Goal: Task Accomplishment & Management: Complete application form

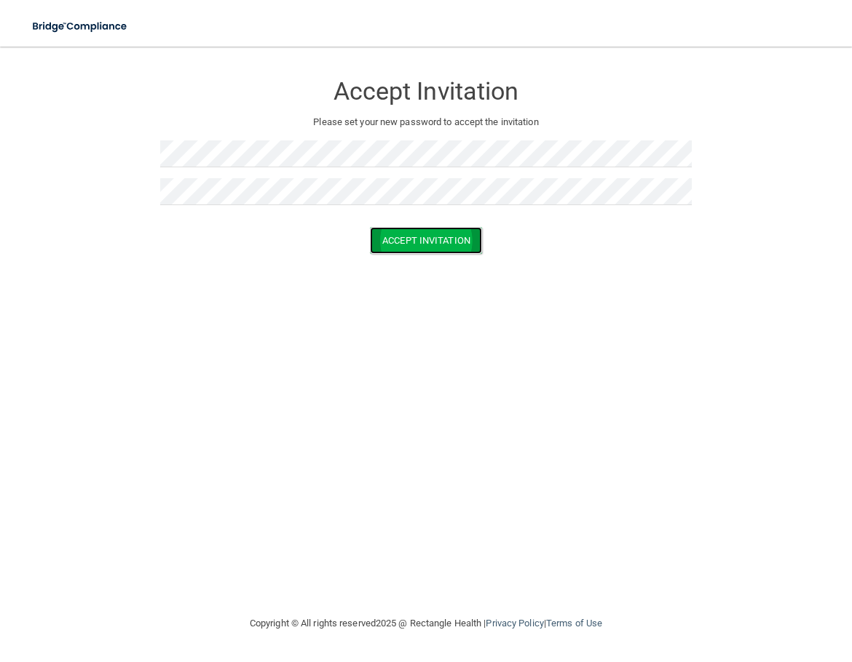
click at [430, 253] on button "Accept Invitation" at bounding box center [426, 240] width 112 height 27
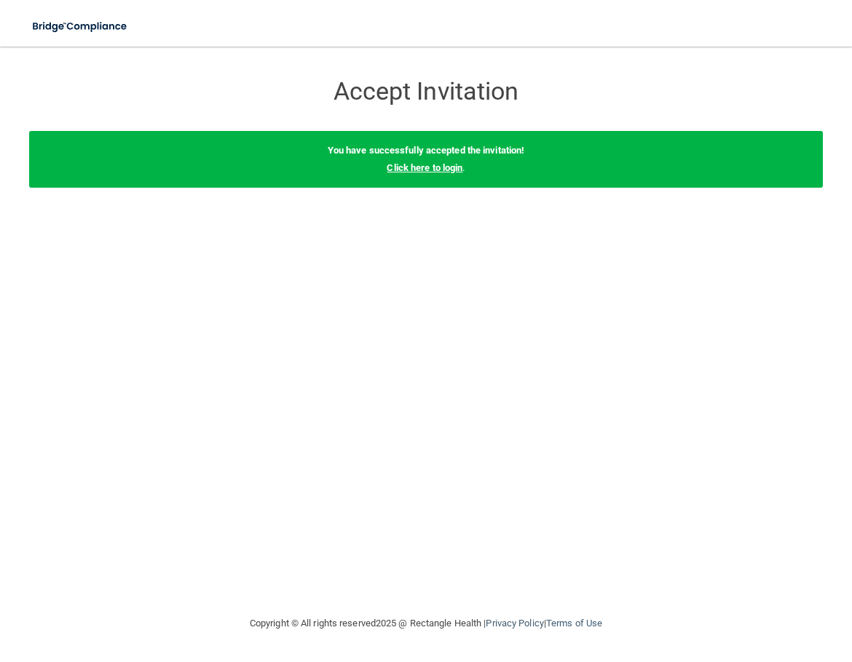
click at [425, 170] on link "Click here to login" at bounding box center [425, 167] width 76 height 11
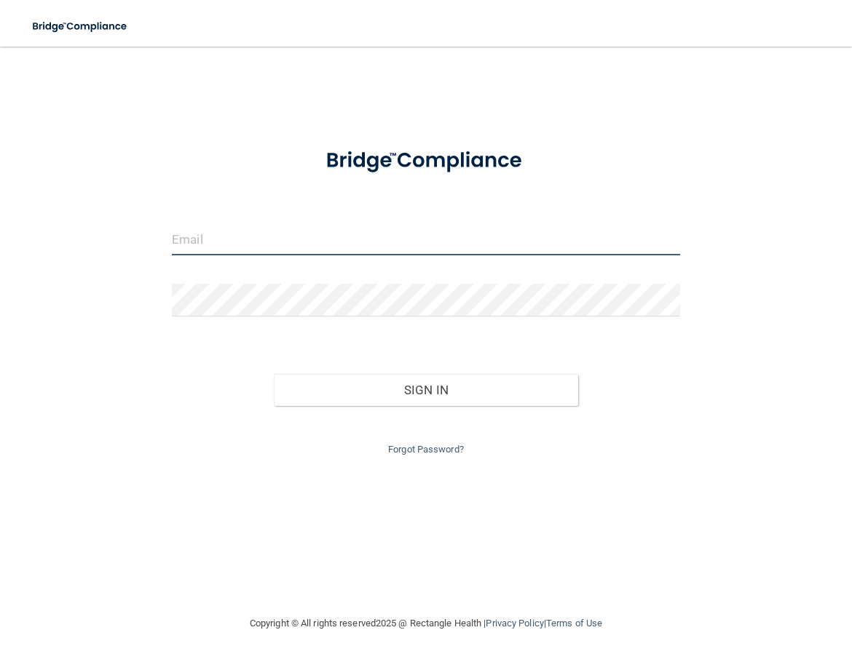
click at [328, 248] on input "email" at bounding box center [426, 239] width 508 height 33
type input "IGUTIERREZ@LIGHTHOUSEOMFSHOUSTON.COM"
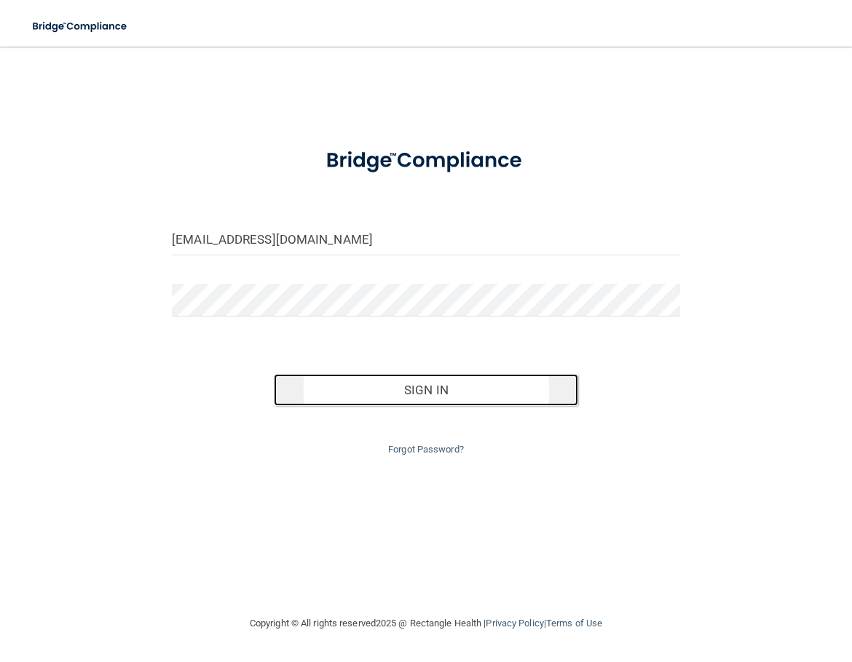
click at [433, 392] on button "Sign In" at bounding box center [426, 390] width 305 height 32
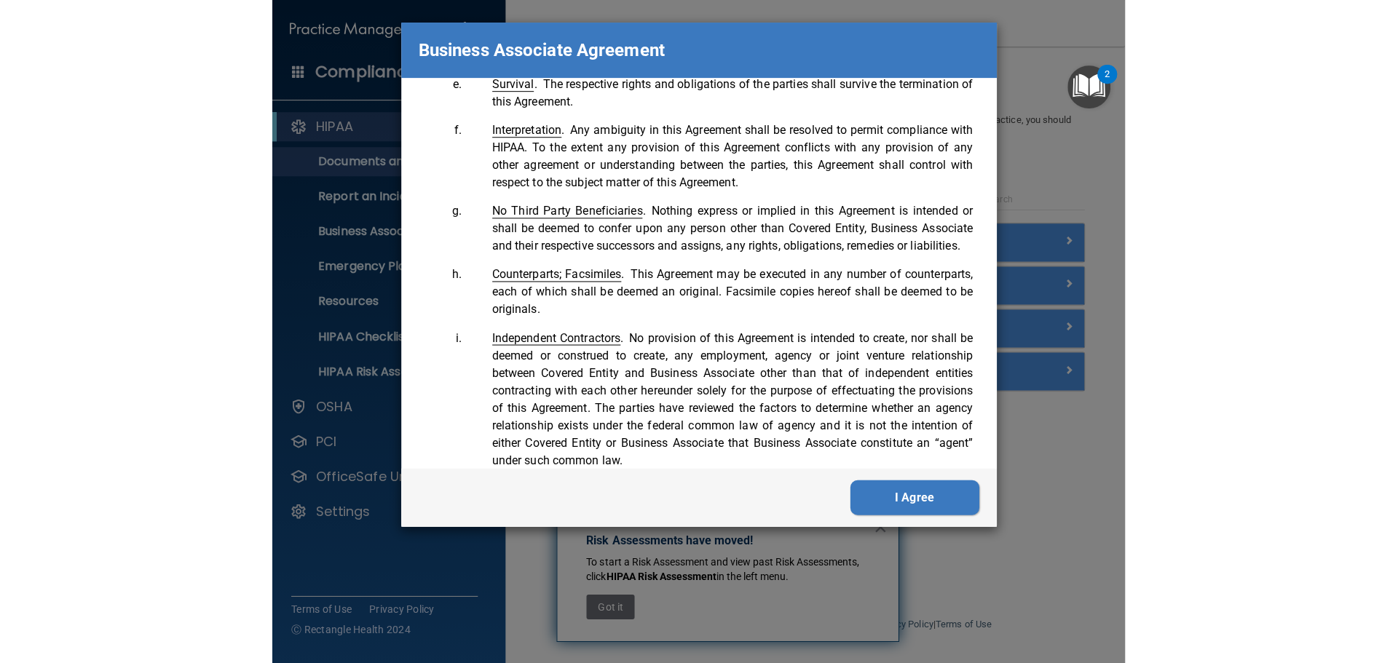
scroll to position [3672, 0]
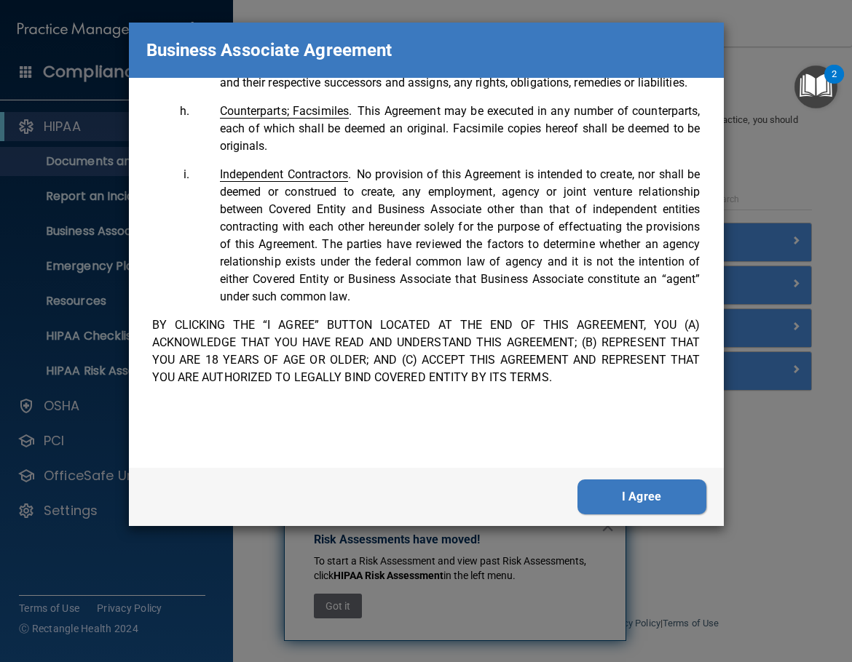
click at [656, 502] on button "I Agree" at bounding box center [641, 497] width 129 height 35
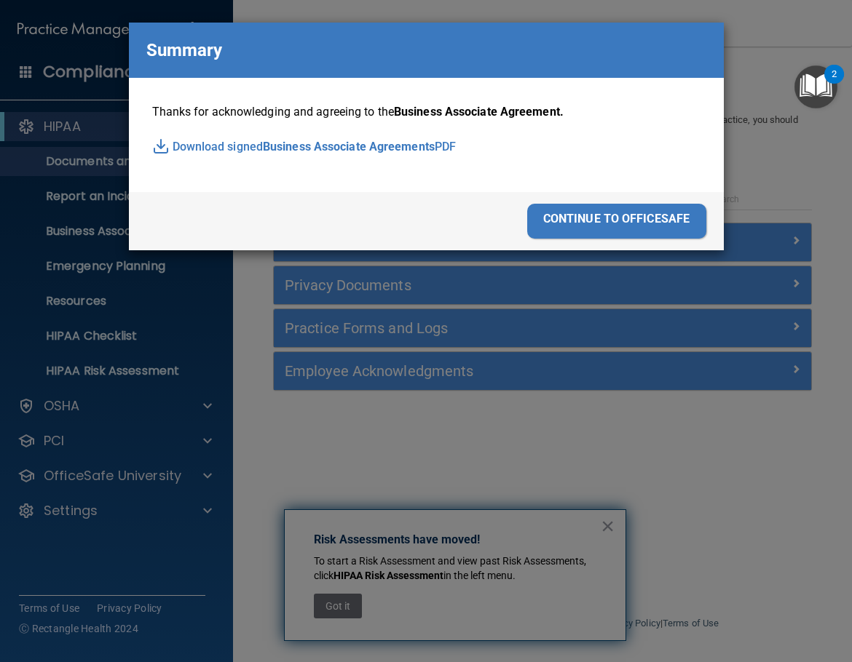
click at [603, 223] on div "continue to officesafe" at bounding box center [616, 221] width 179 height 35
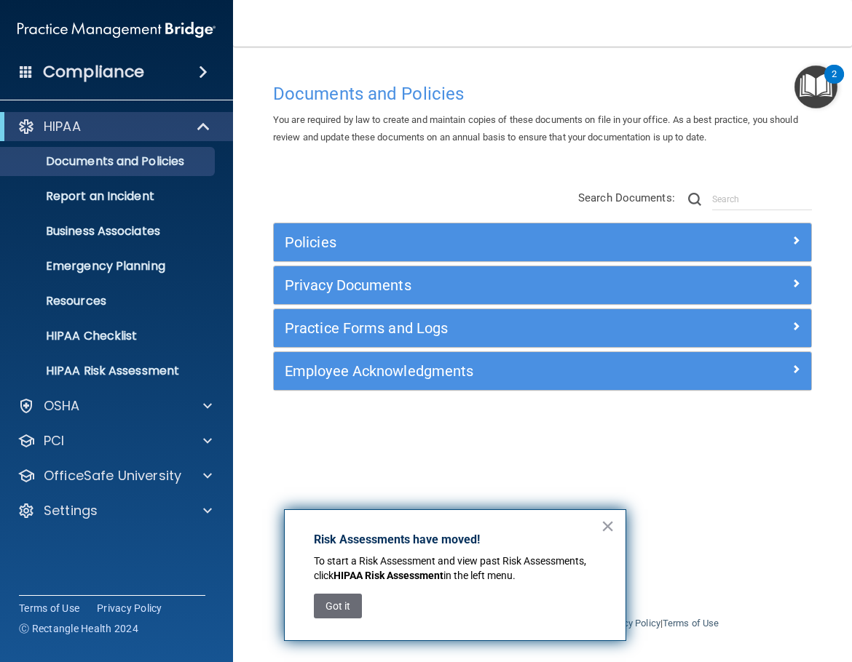
click at [373, 178] on div "Policies Select All (Unselect 0) Unselect All Print Selected (0) Acceptable Use…" at bounding box center [542, 291] width 561 height 232
click at [601, 531] on button "×" at bounding box center [608, 526] width 14 height 23
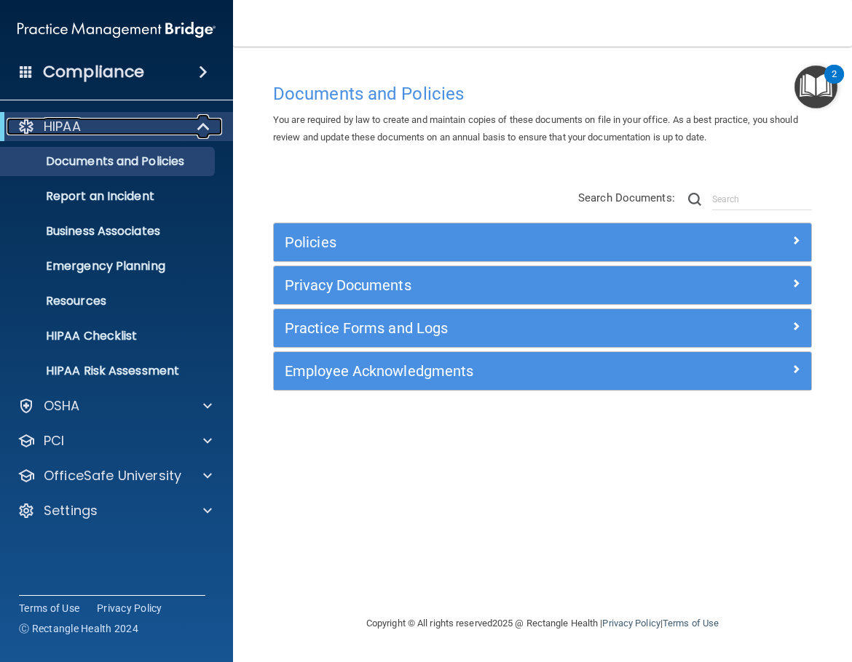
click at [199, 126] on span at bounding box center [205, 126] width 12 height 17
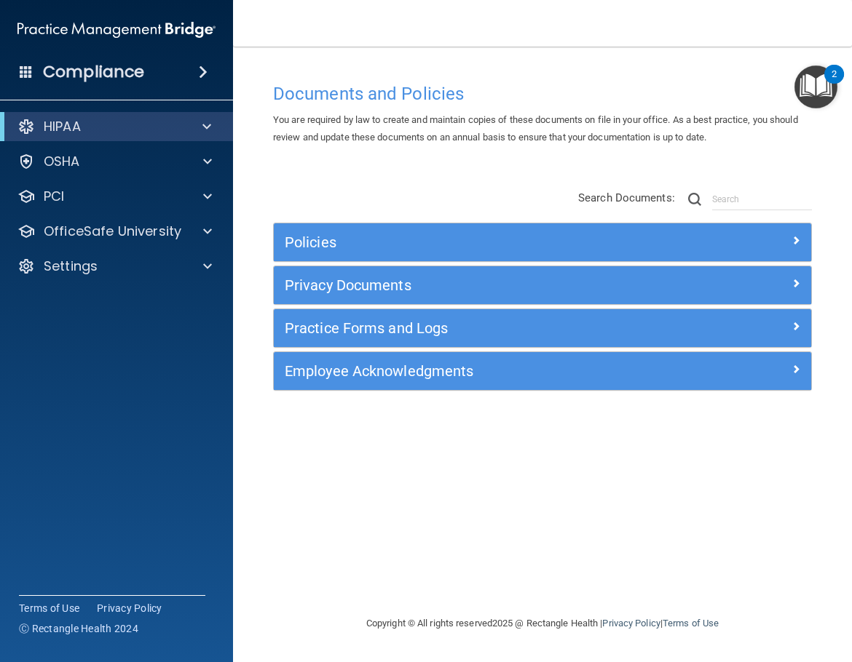
click at [199, 68] on span at bounding box center [203, 71] width 9 height 17
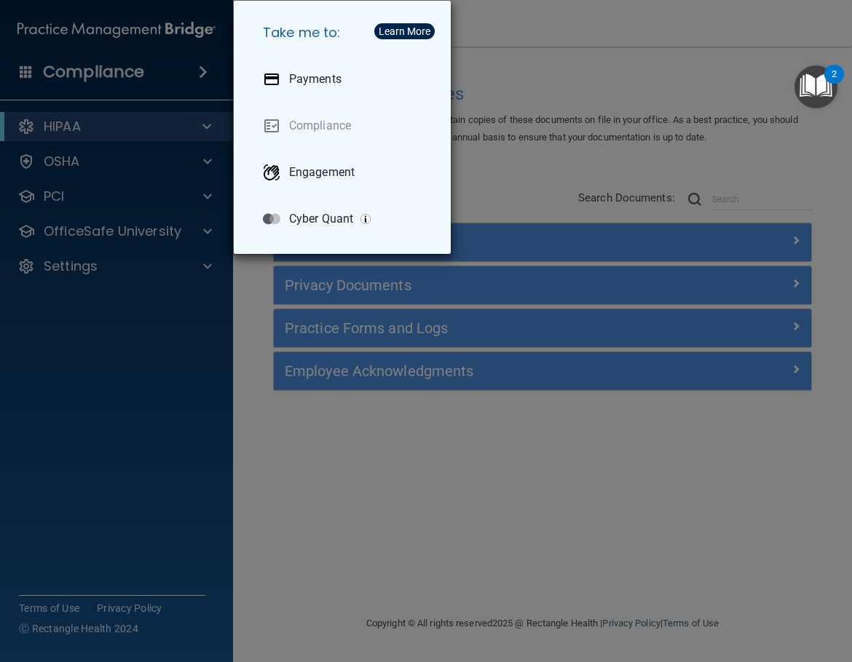
click at [194, 322] on div "Take me to: Payments Compliance Engagement Cyber Quant" at bounding box center [426, 331] width 852 height 662
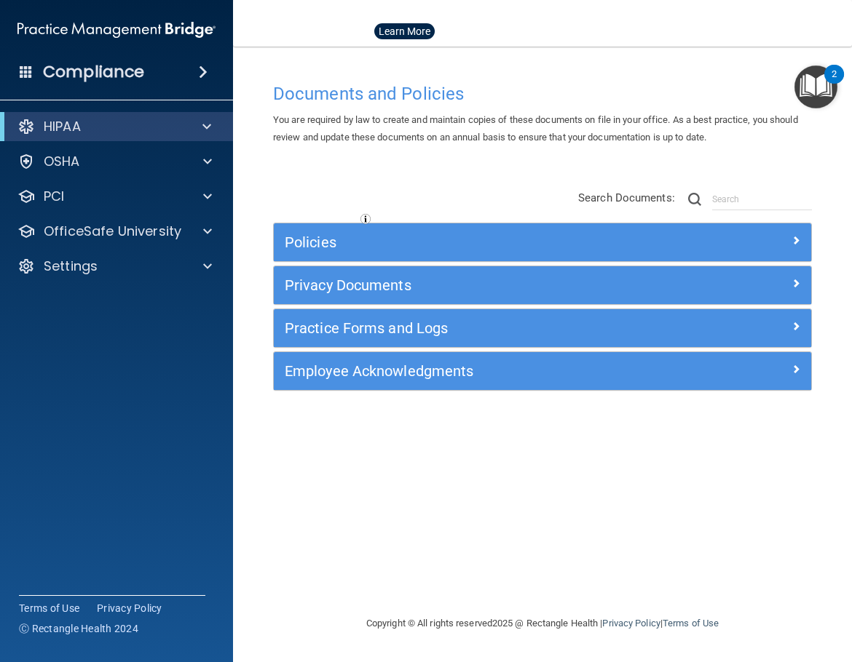
click at [199, 264] on div at bounding box center [426, 331] width 852 height 662
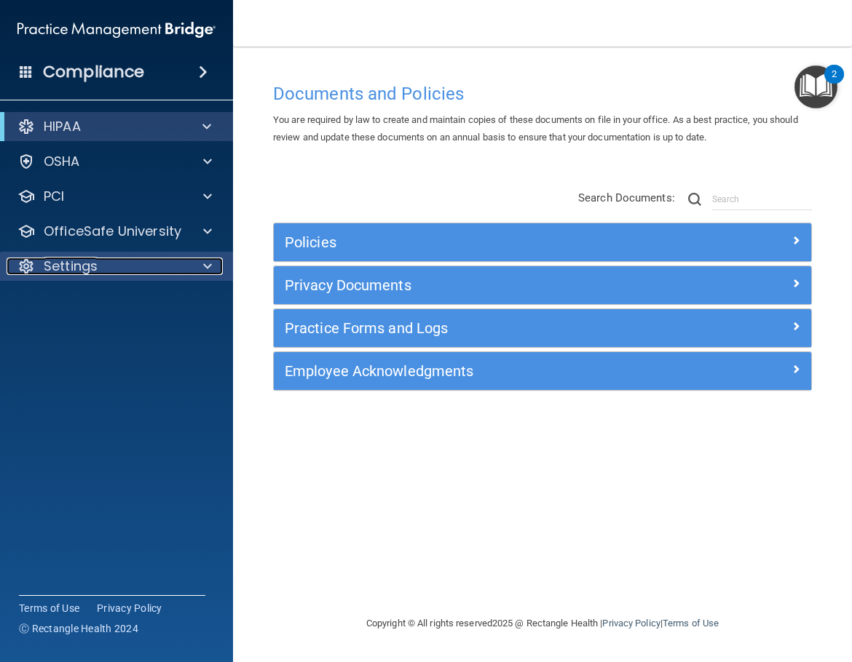
click at [209, 267] on span at bounding box center [207, 266] width 9 height 17
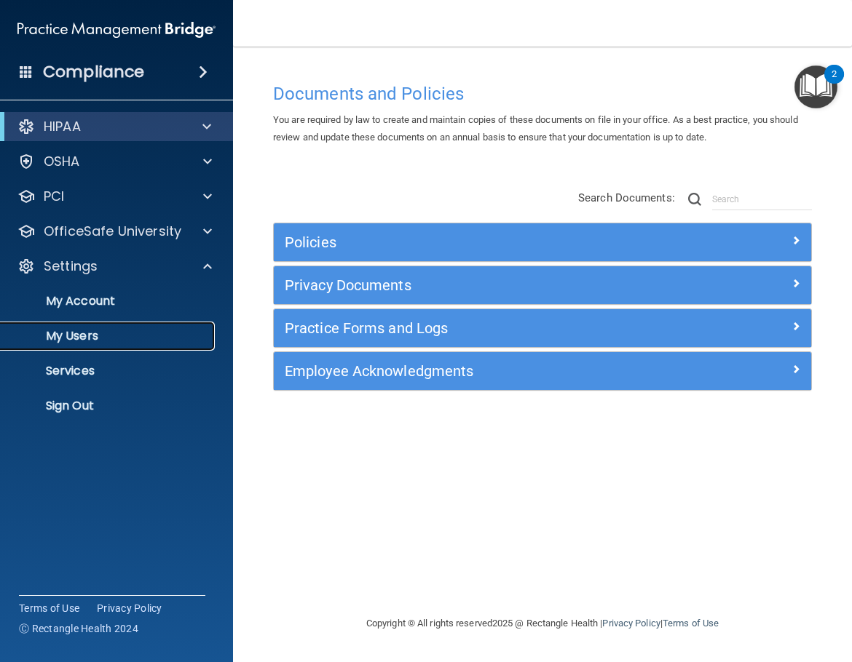
click at [73, 341] on p "My Users" at bounding box center [108, 336] width 199 height 15
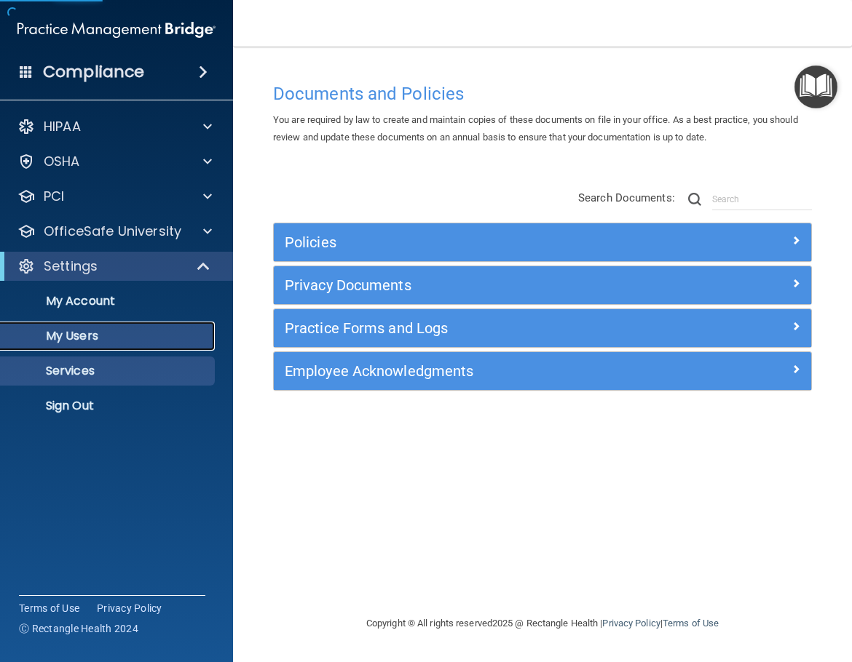
select select "20"
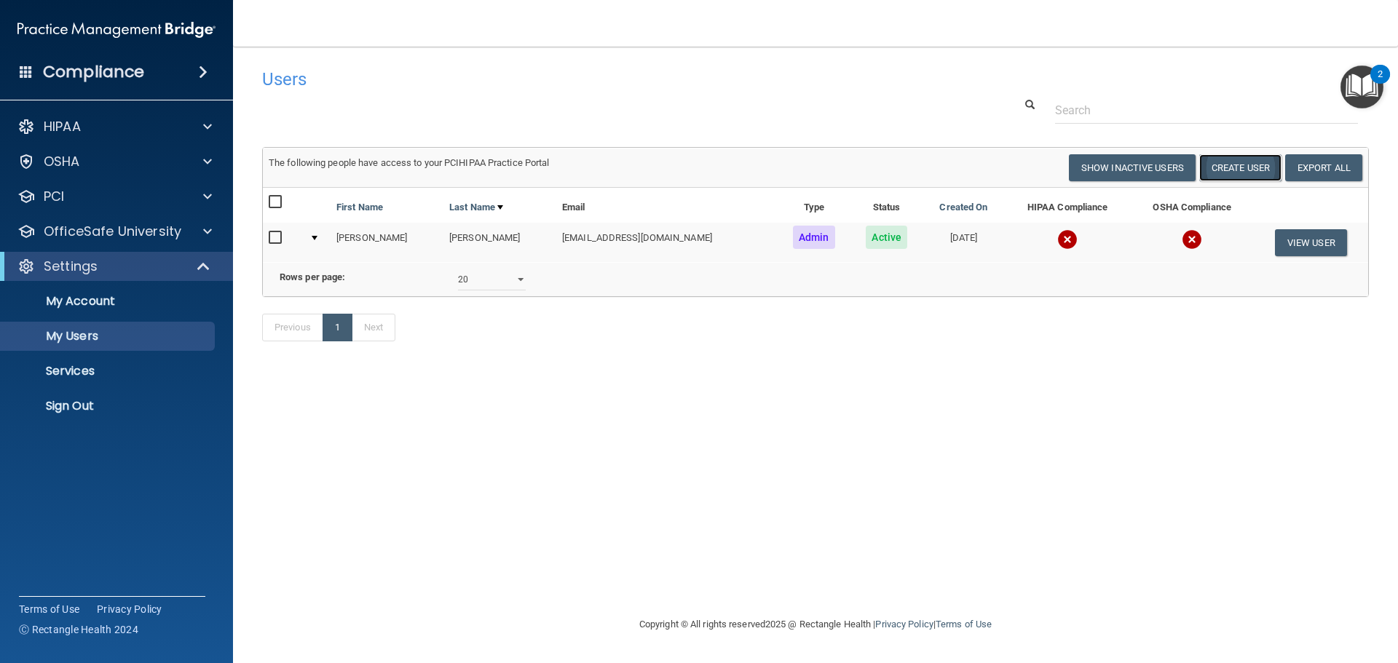
click at [851, 170] on button "Create User" at bounding box center [1240, 167] width 82 height 27
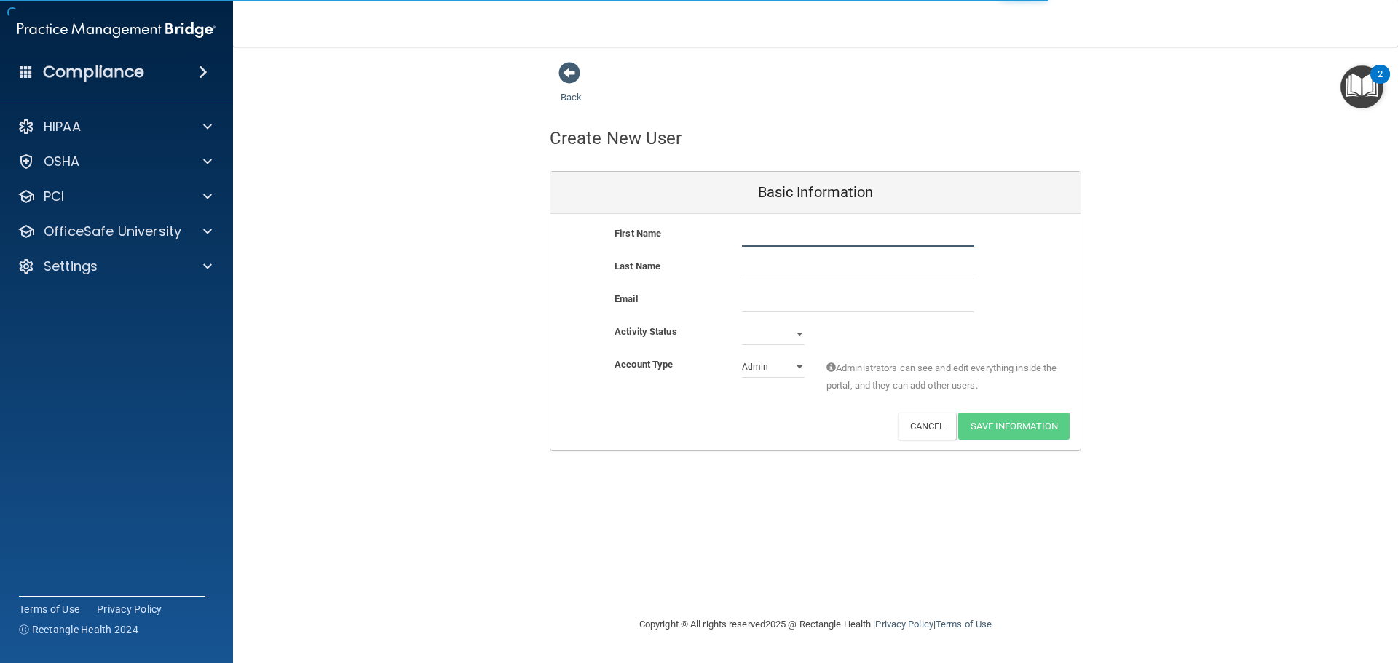
click at [843, 230] on input "text" at bounding box center [858, 236] width 232 height 22
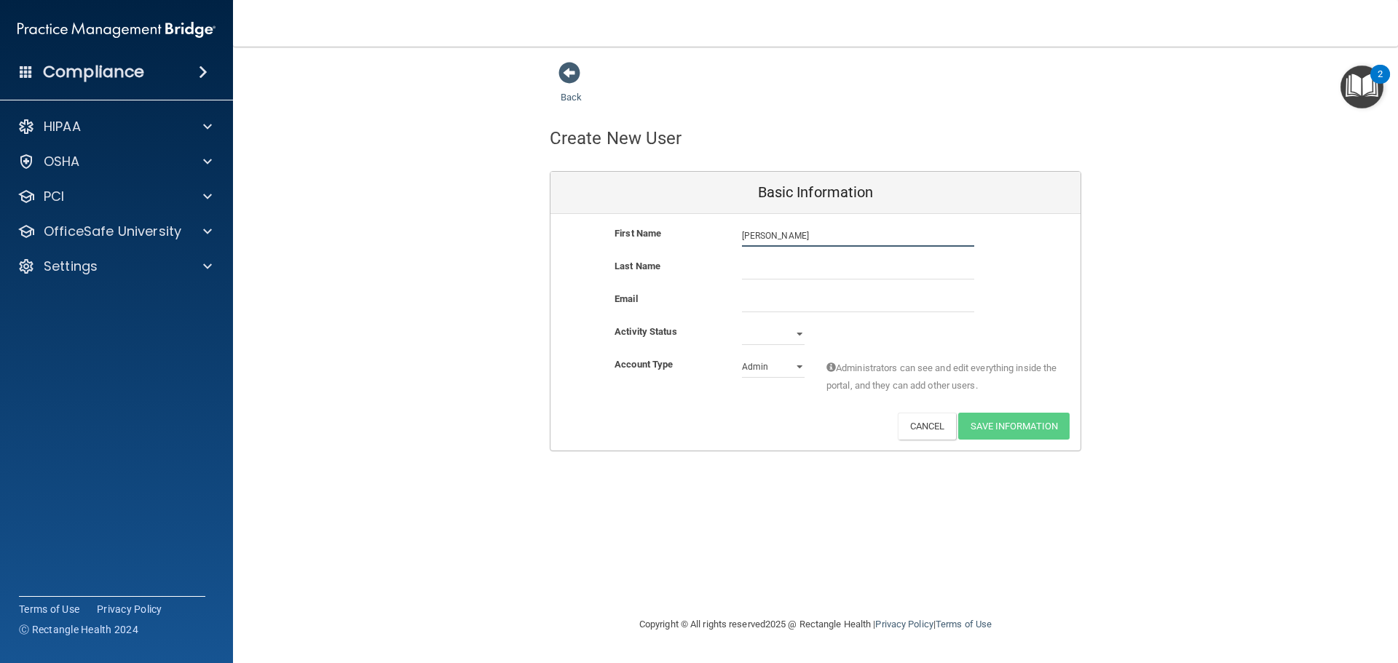
type input "[PERSON_NAME]"
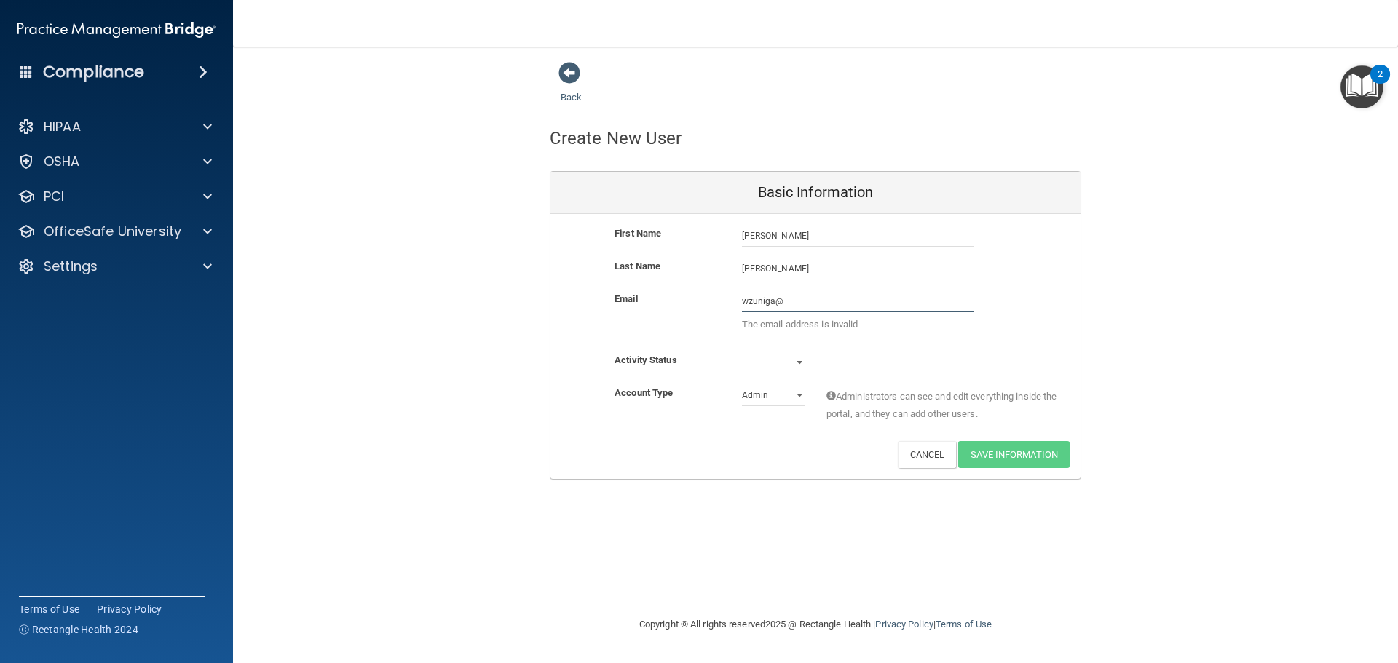
type input "[EMAIL_ADDRESS][DOMAIN_NAME]"
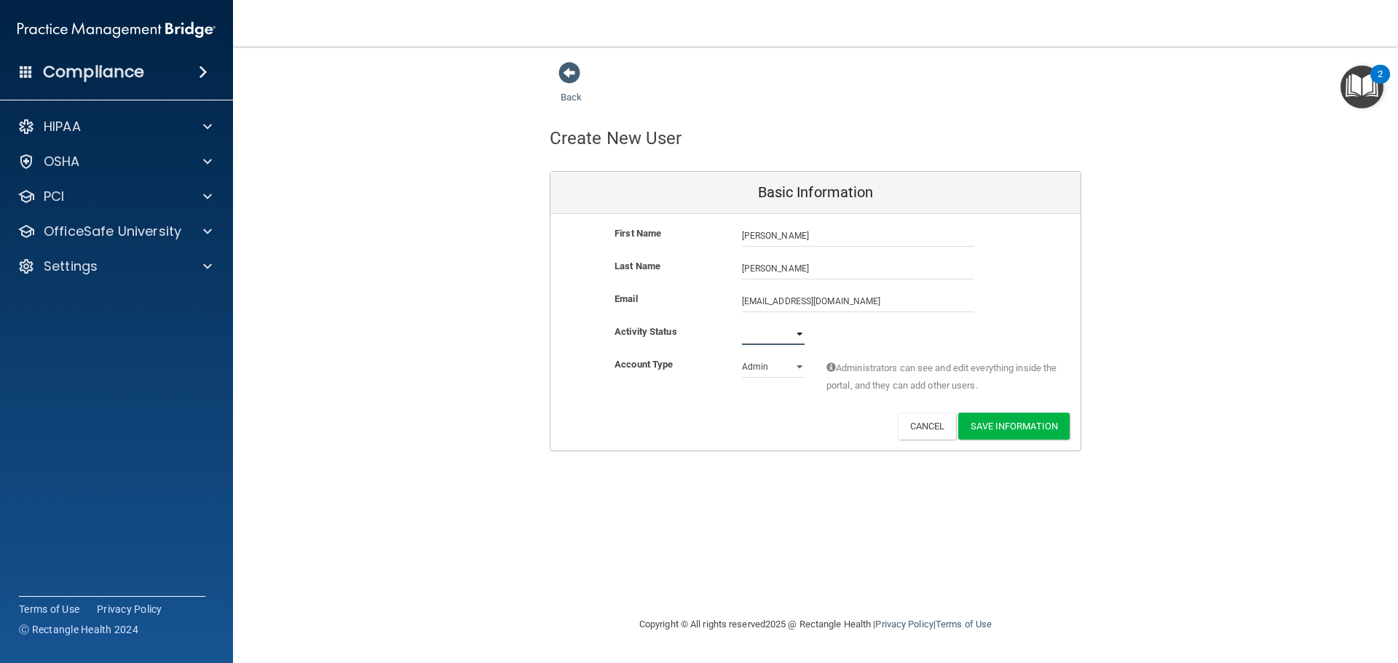
click at [794, 333] on select "Active Inactive" at bounding box center [773, 334] width 63 height 22
select select "active"
click at [742, 323] on select "Active Inactive" at bounding box center [773, 334] width 63 height 22
click at [797, 366] on select "Admin Member" at bounding box center [773, 367] width 63 height 22
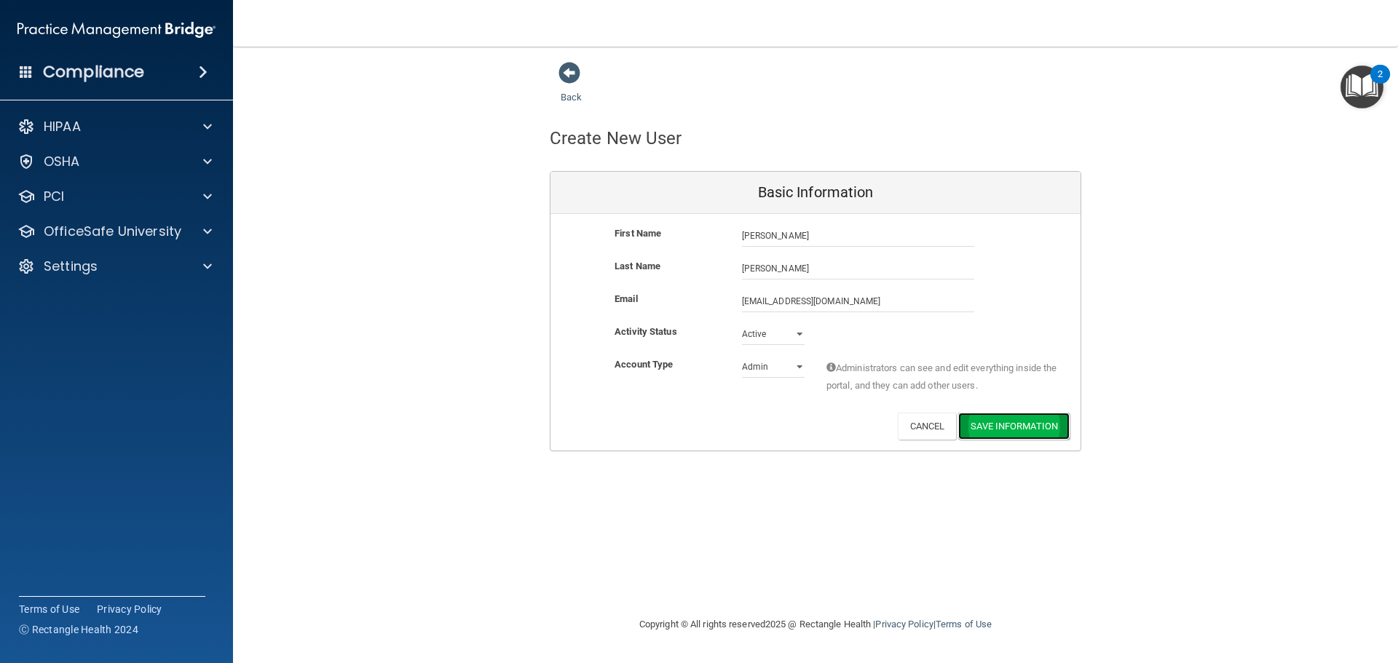
click at [851, 427] on button "Save Information" at bounding box center [1013, 426] width 111 height 27
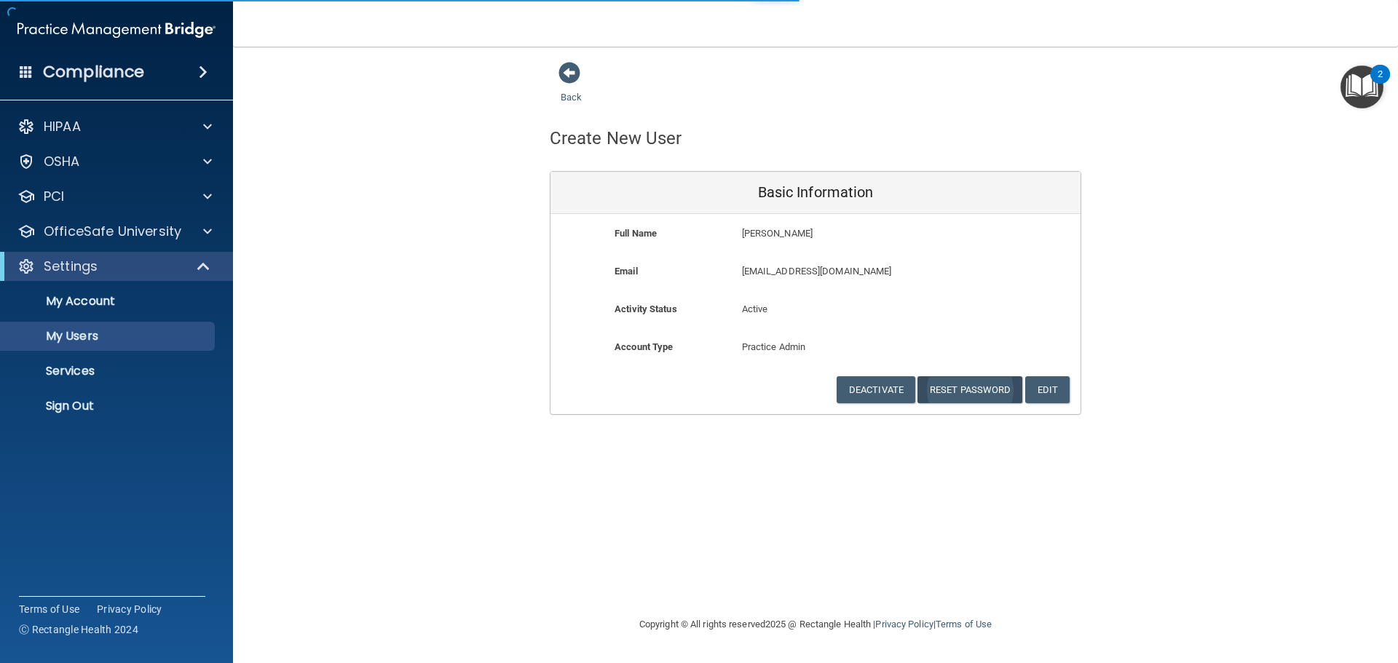
select select "20"
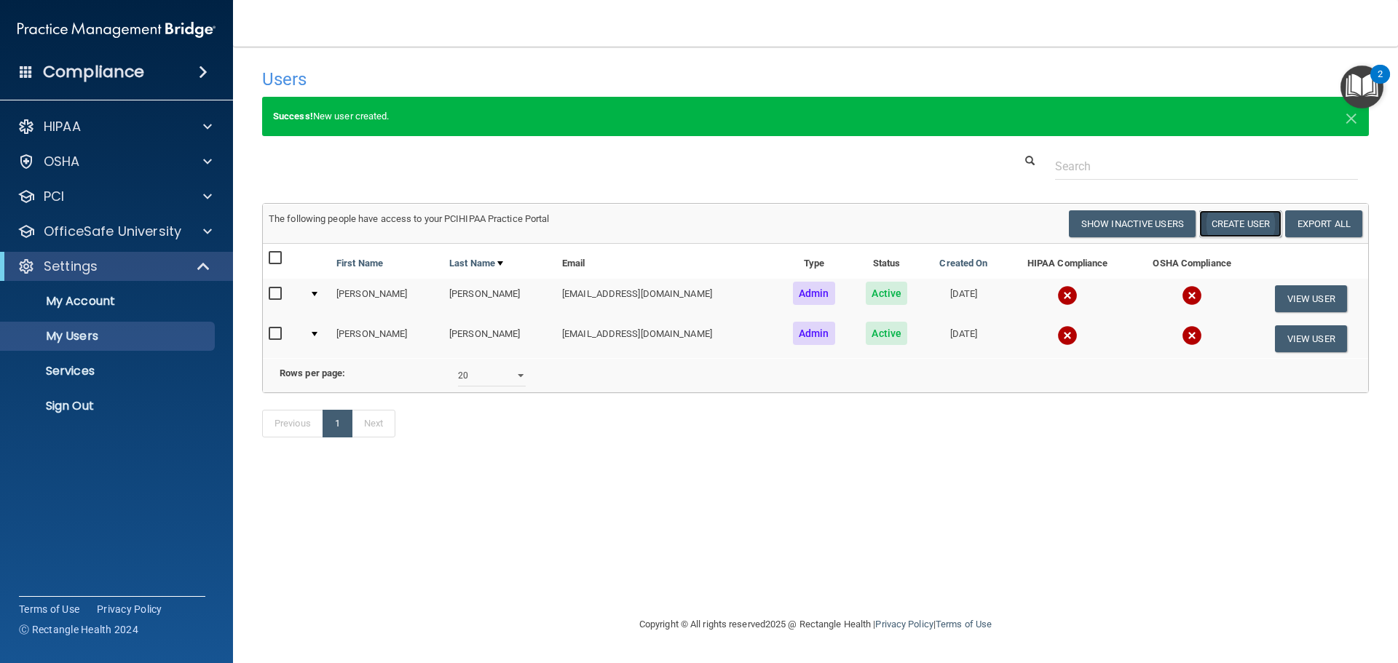
click at [851, 224] on button "Create User" at bounding box center [1240, 223] width 82 height 27
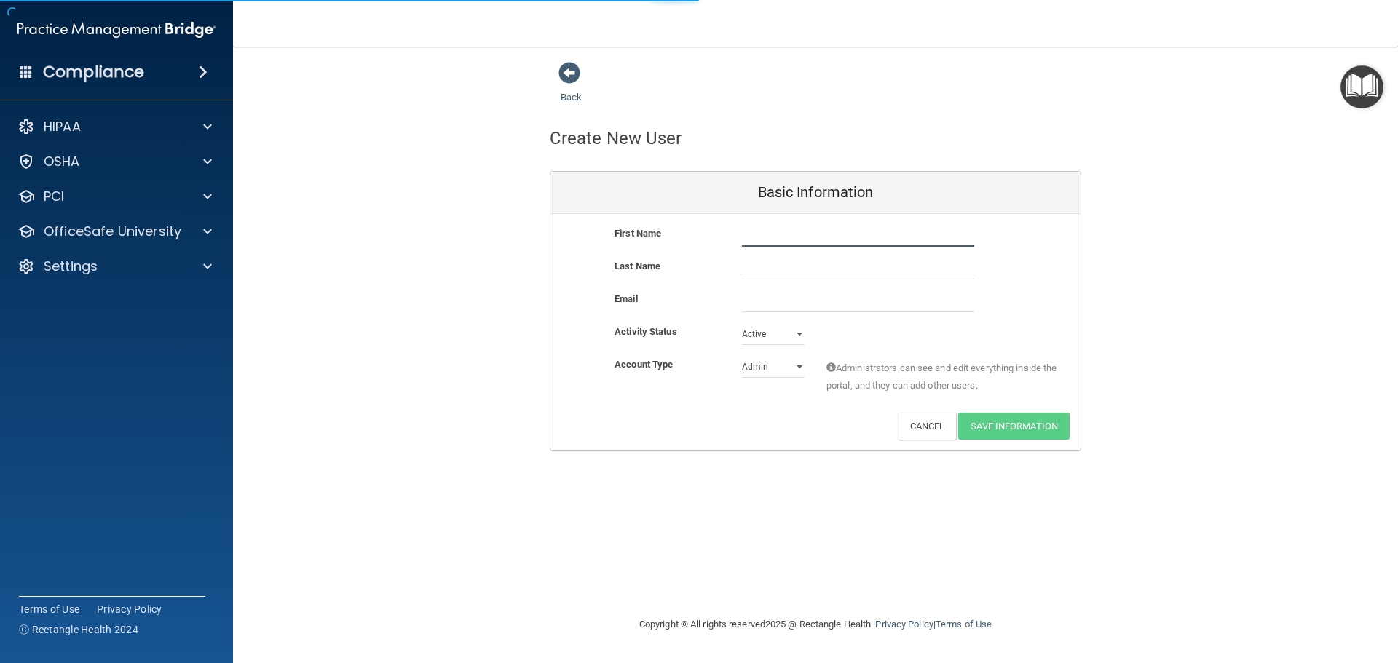
click at [840, 242] on input "text" at bounding box center [858, 236] width 232 height 22
type input "Alexis"
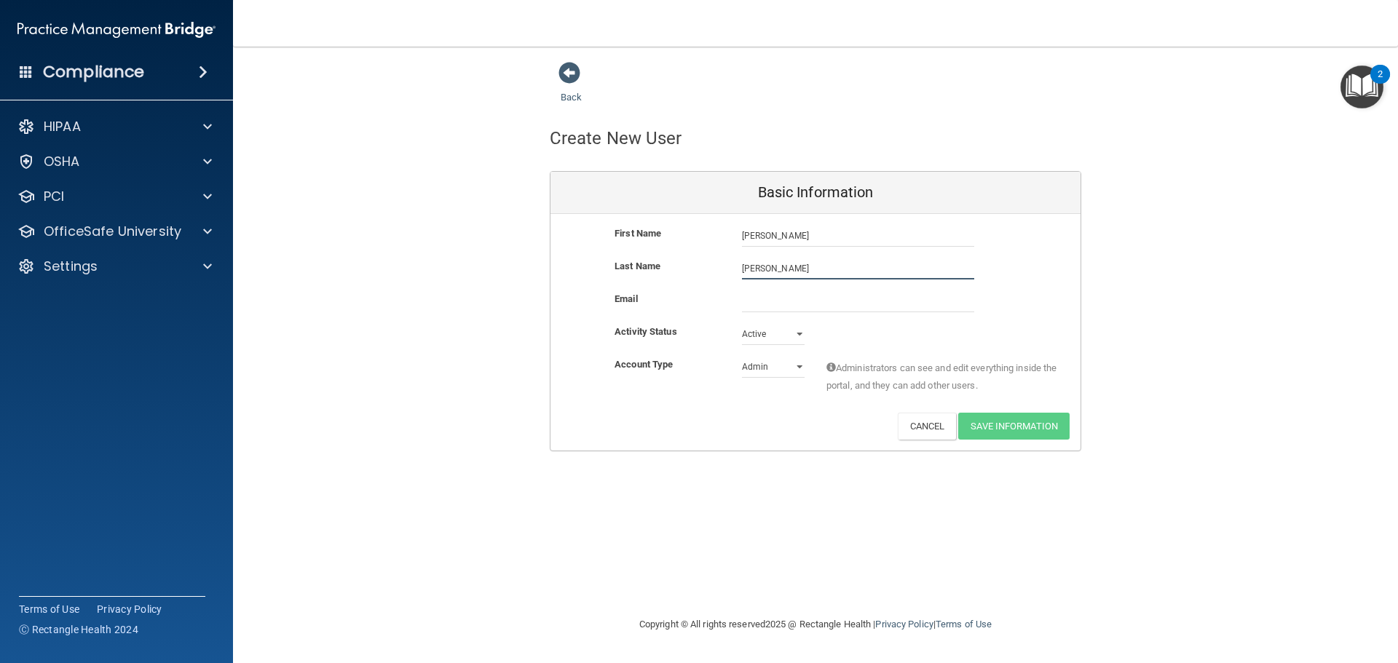
type input "Loredo"
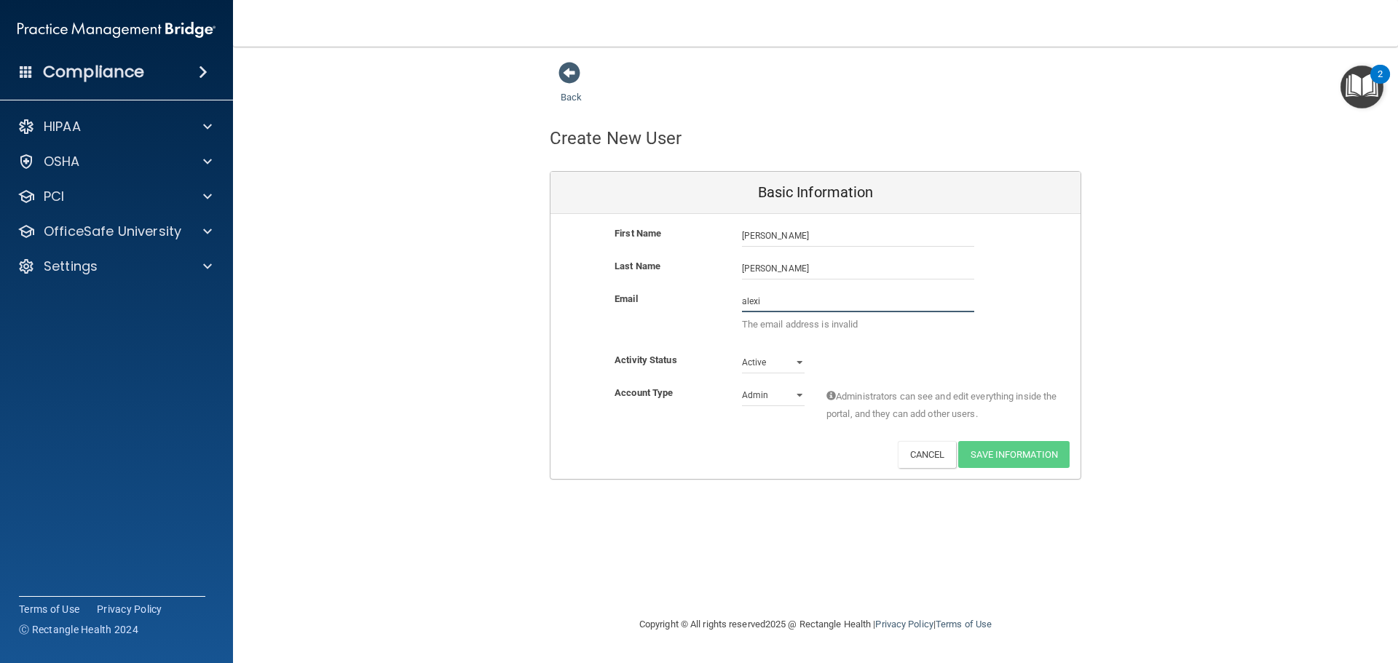
type input "alexis.loredo@lighthouseomfshouston.com"
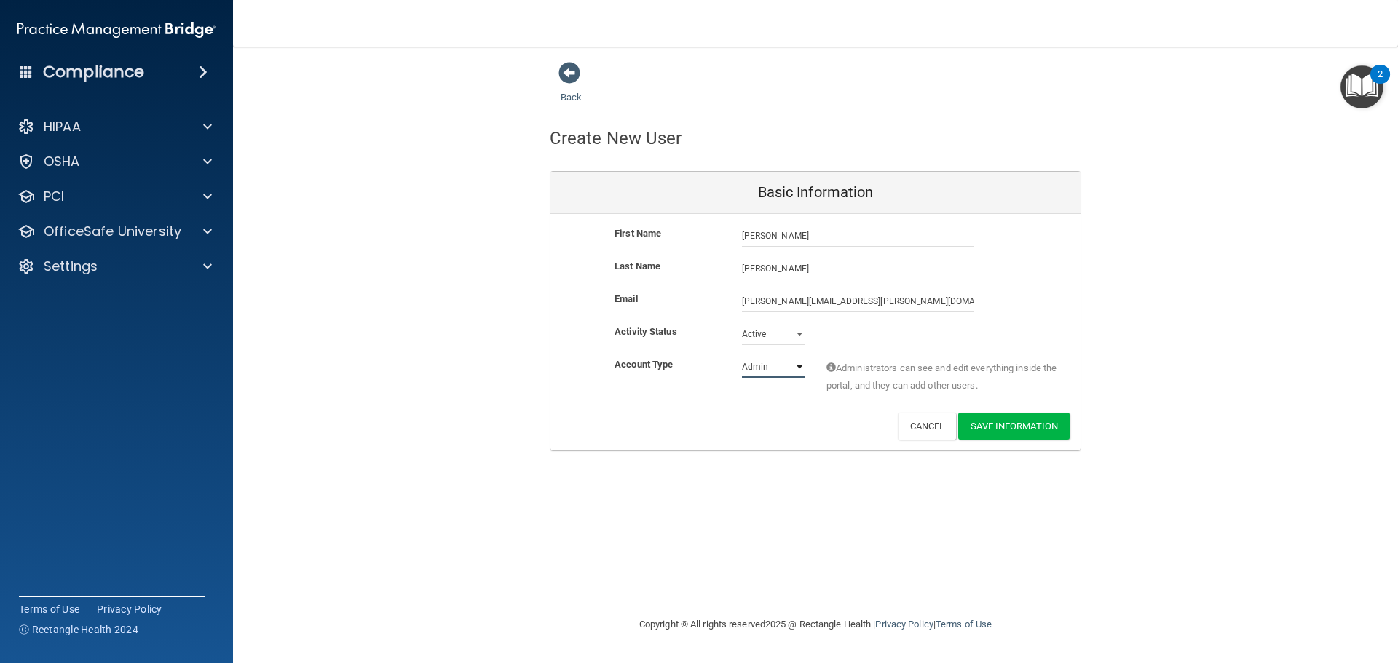
click at [799, 366] on select "Admin Member" at bounding box center [773, 367] width 63 height 22
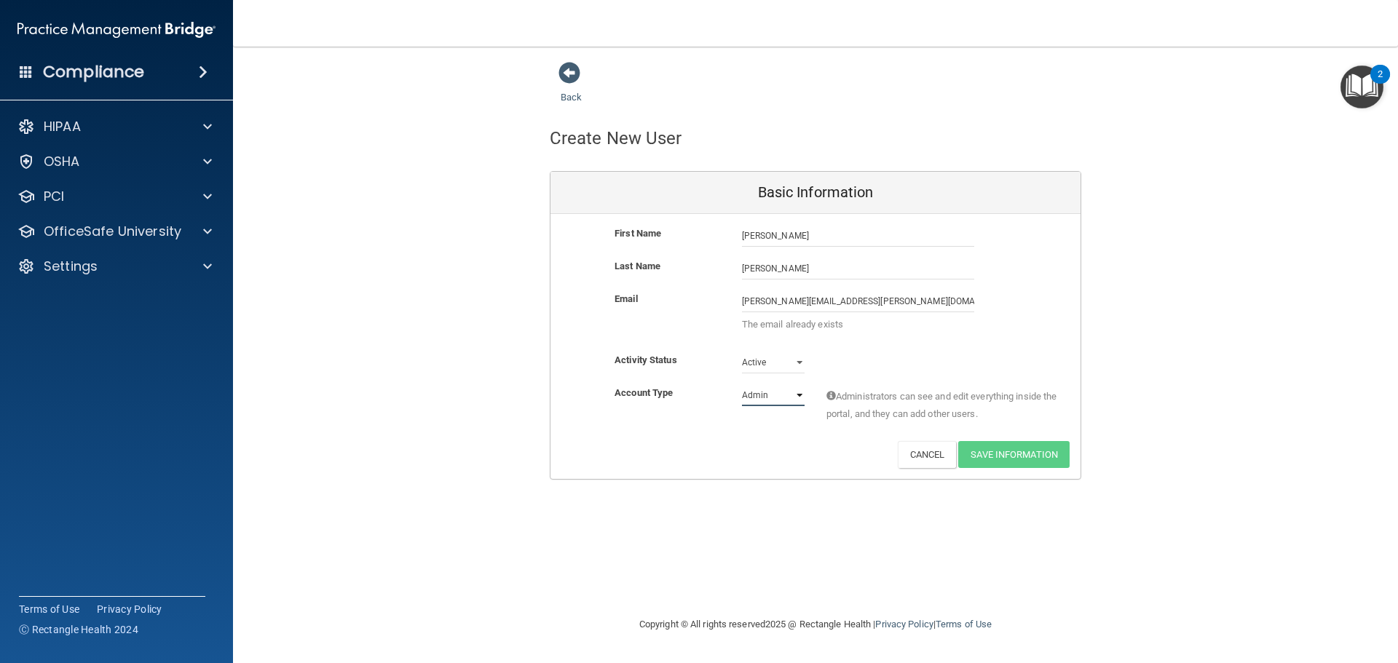
select select "practice_member"
click at [742, 384] on select "Admin Member" at bounding box center [773, 395] width 63 height 22
click at [810, 326] on p "The email already exists" at bounding box center [858, 324] width 232 height 17
click at [851, 458] on button "Cancel" at bounding box center [927, 454] width 59 height 27
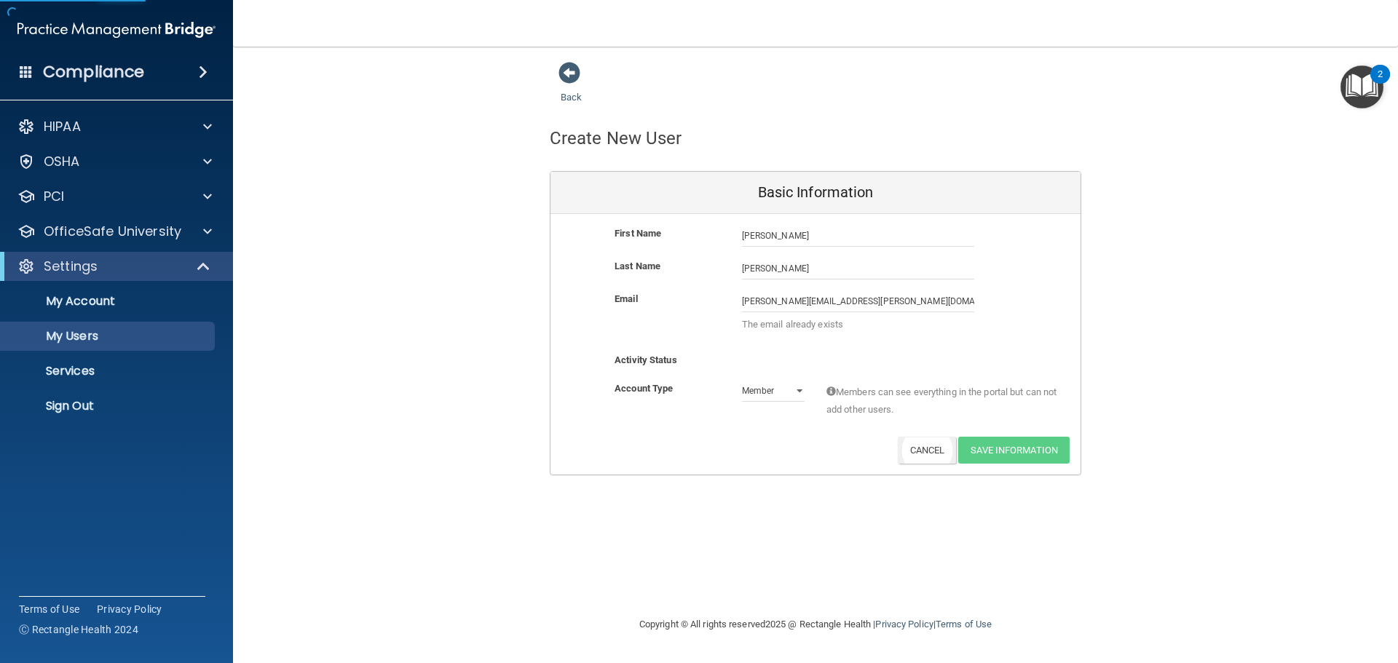
select select "20"
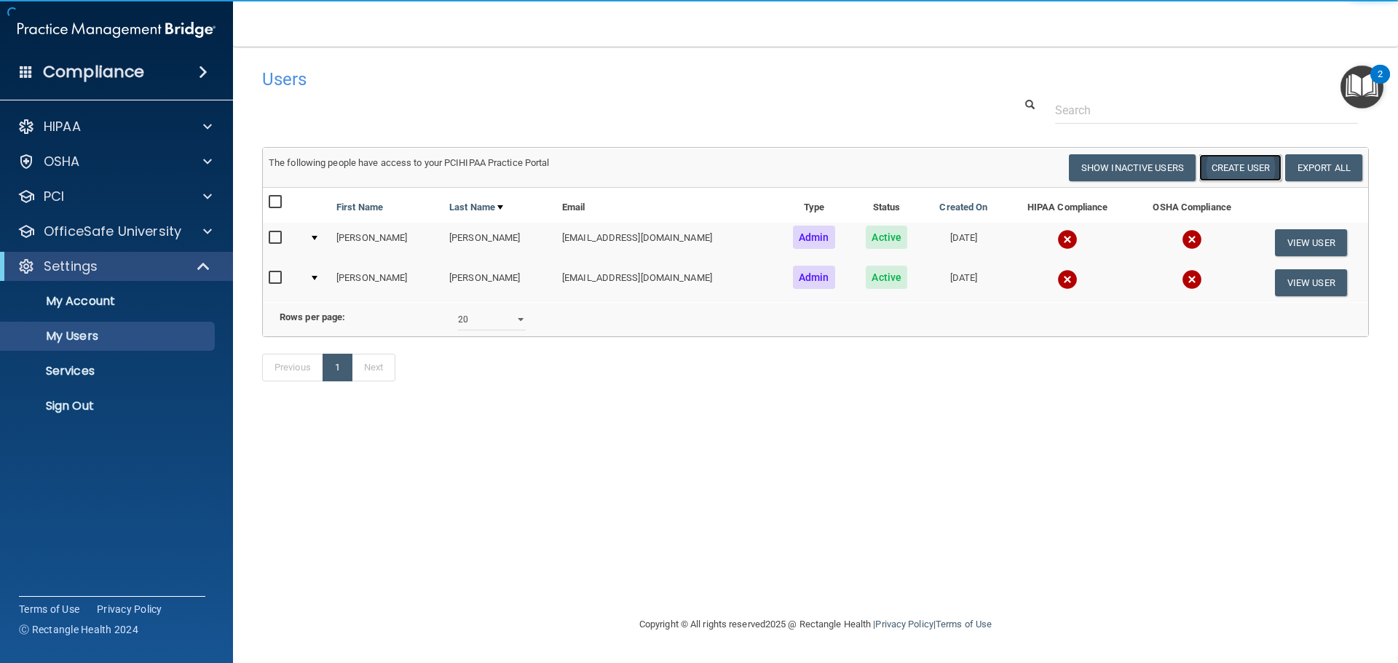
click at [851, 170] on button "Create User" at bounding box center [1240, 167] width 82 height 27
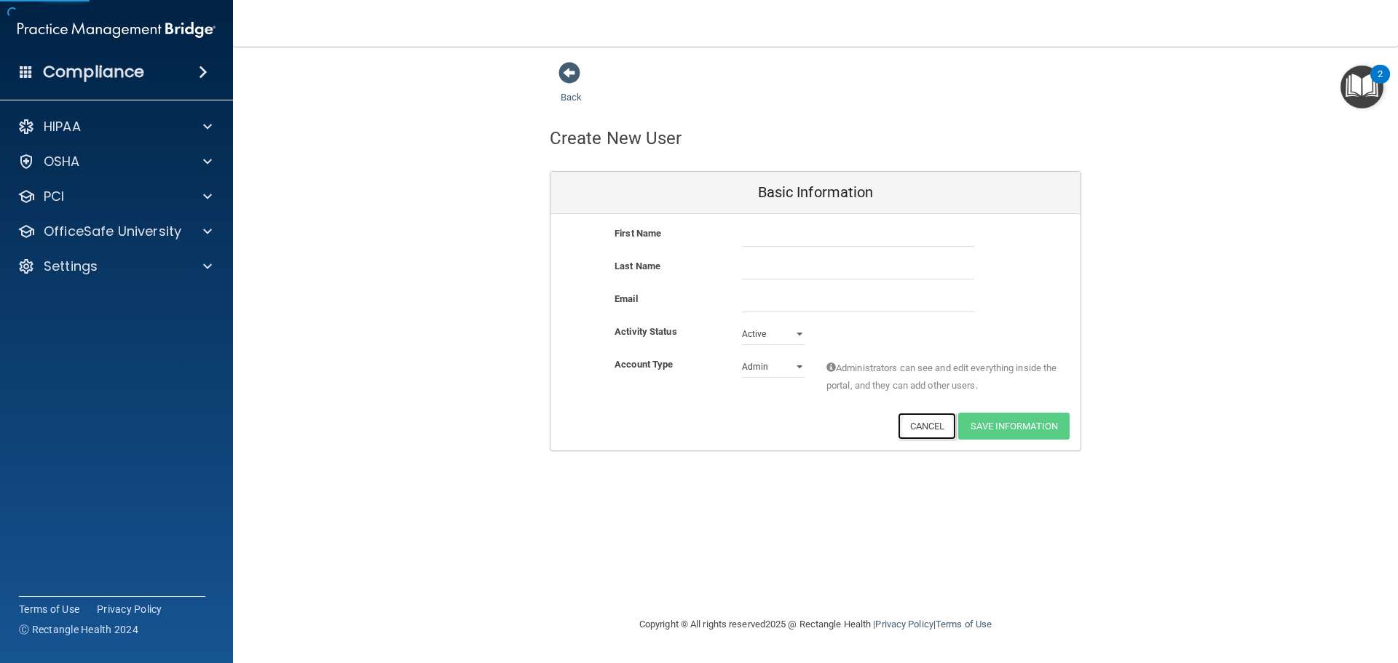
click at [851, 435] on button "Cancel" at bounding box center [927, 426] width 59 height 27
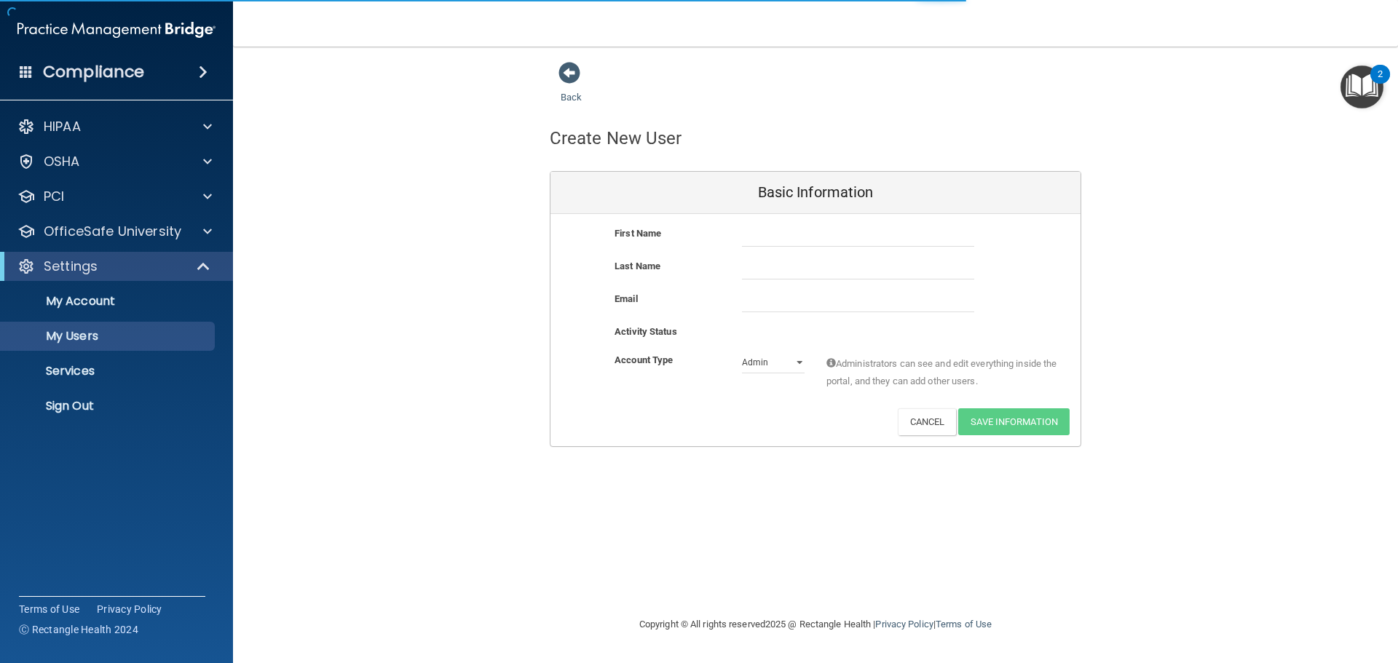
select select "20"
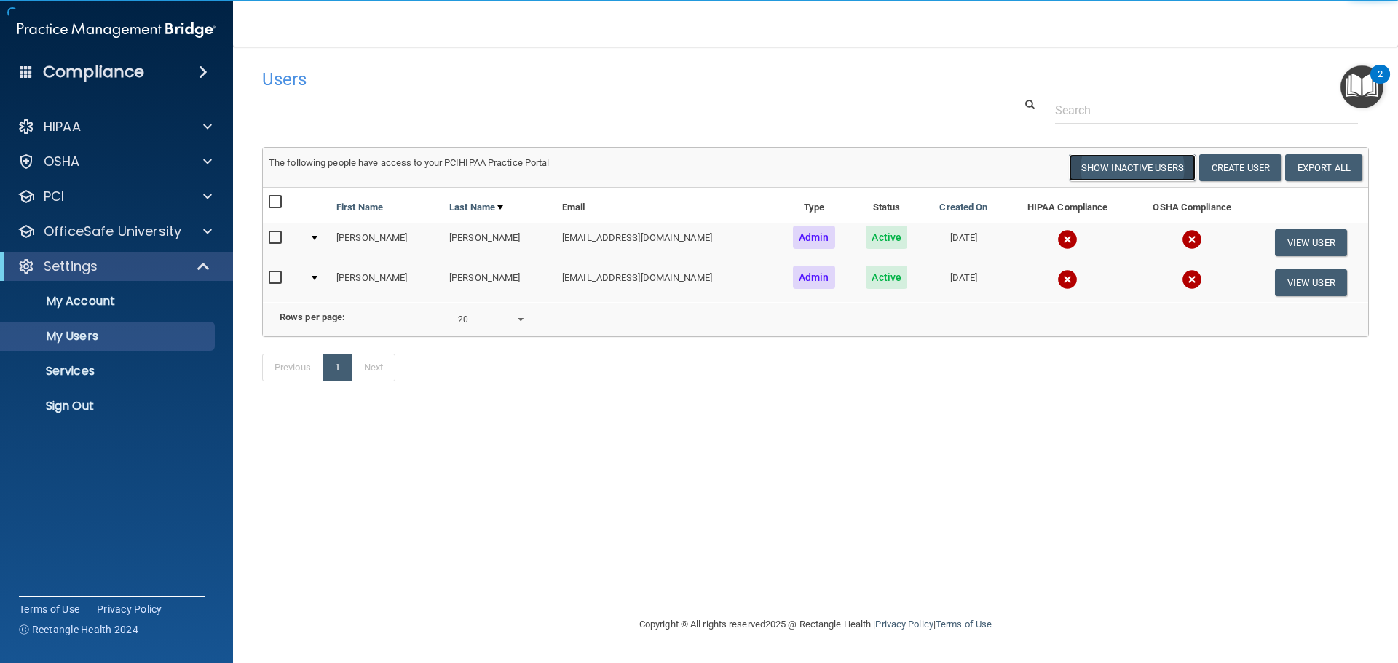
click at [851, 170] on button "Show Inactive Users" at bounding box center [1132, 167] width 127 height 27
select select "20"
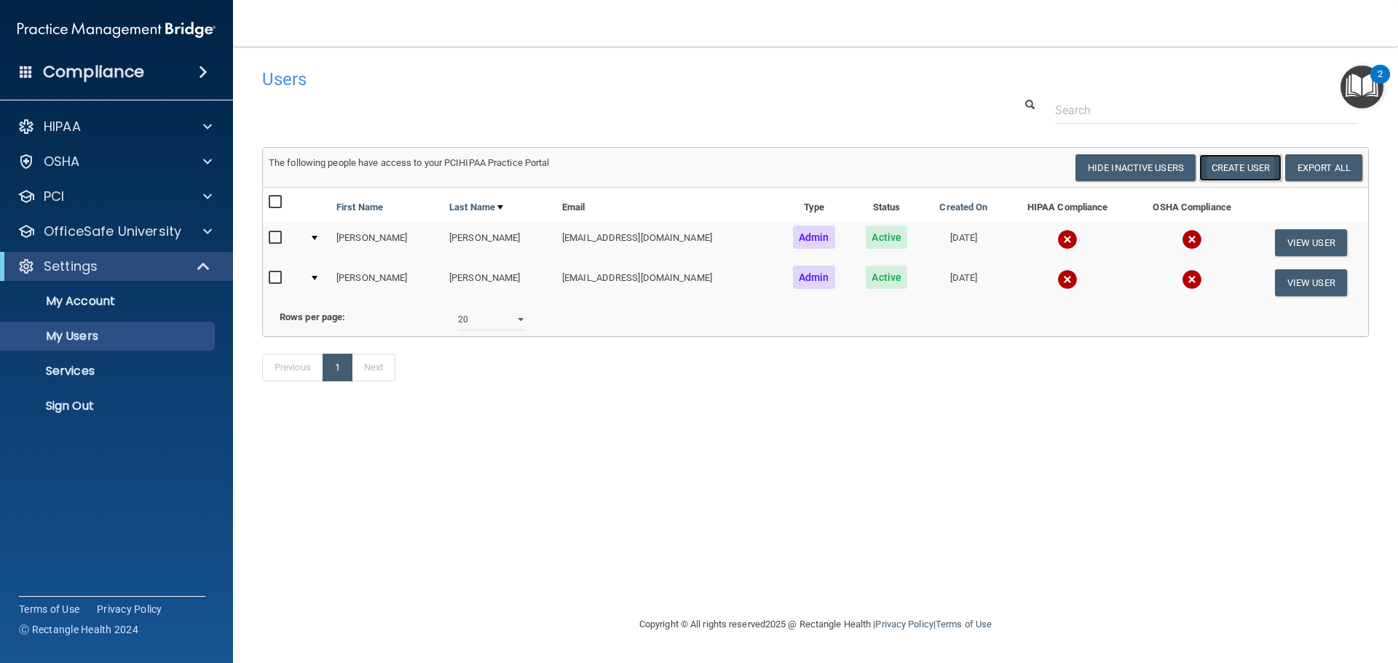
click at [851, 170] on button "Create User" at bounding box center [1240, 167] width 82 height 27
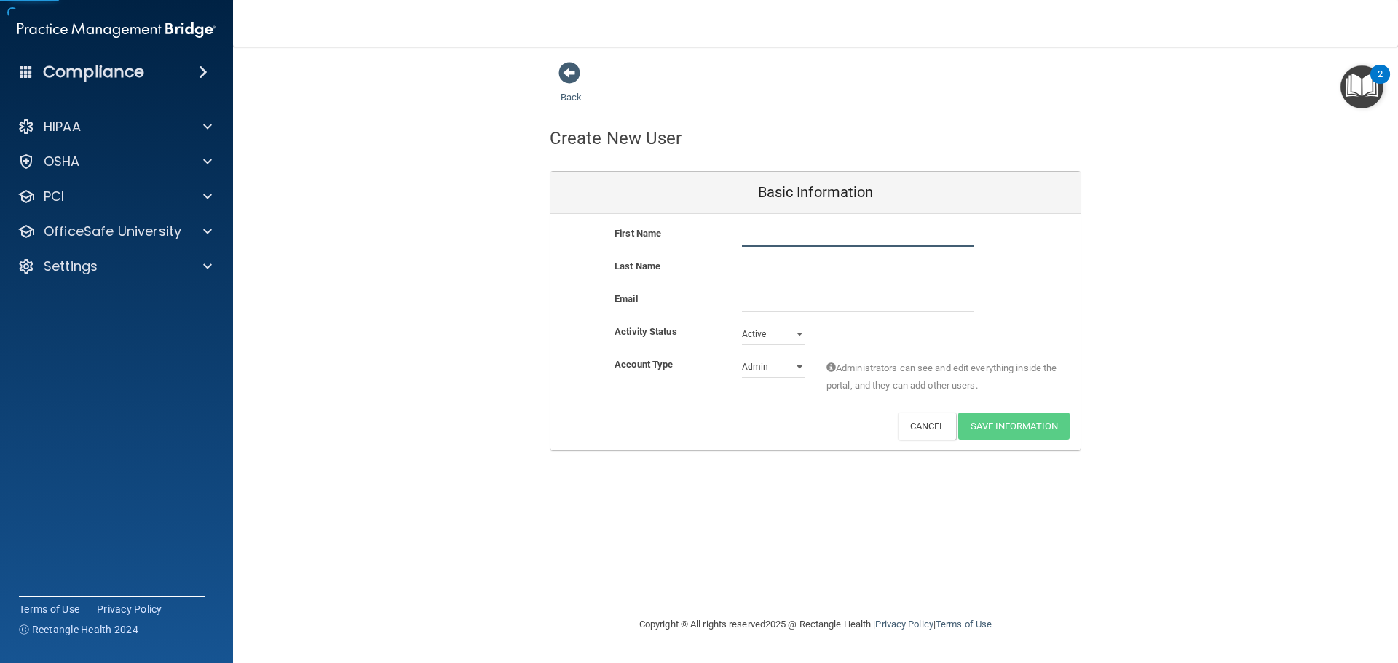
click at [851, 232] on input "text" at bounding box center [858, 236] width 232 height 22
type input "[PERSON_NAME]"
click at [808, 303] on input "email" at bounding box center [858, 301] width 232 height 22
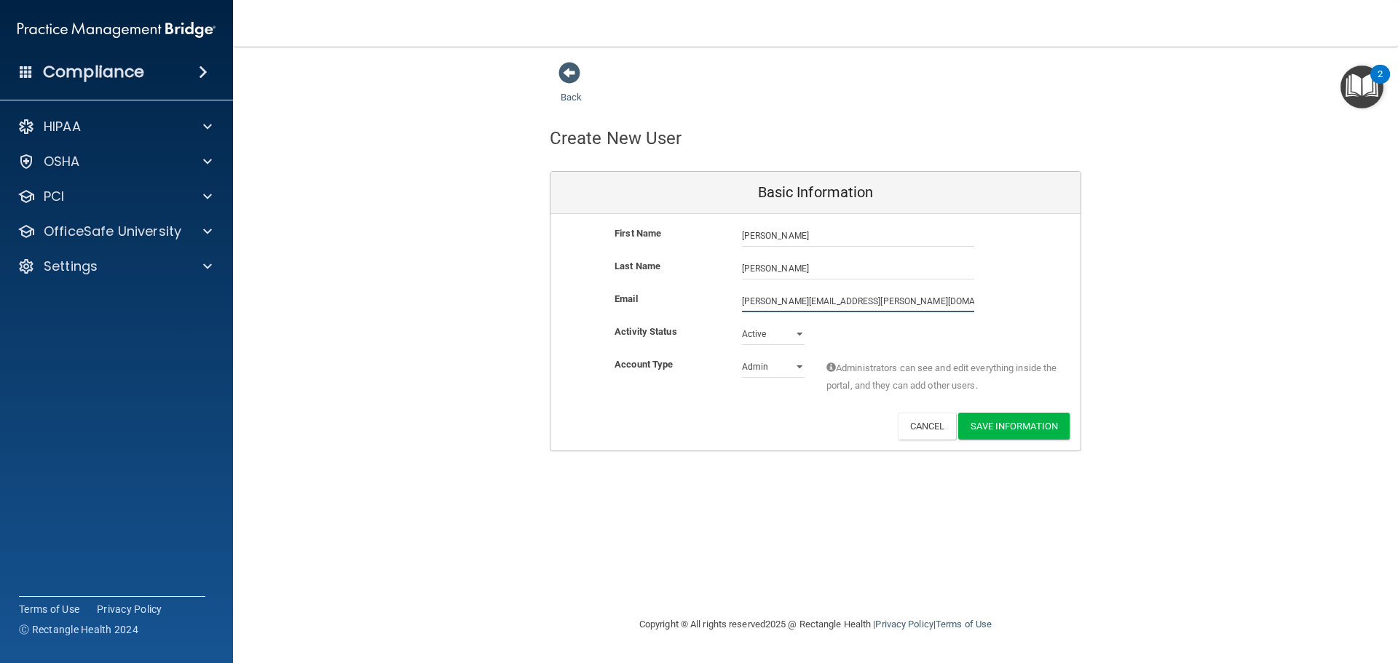
type input "[PERSON_NAME][EMAIL_ADDRESS][PERSON_NAME][DOMAIN_NAME]"
click at [781, 370] on select "Admin Member" at bounding box center [773, 367] width 63 height 22
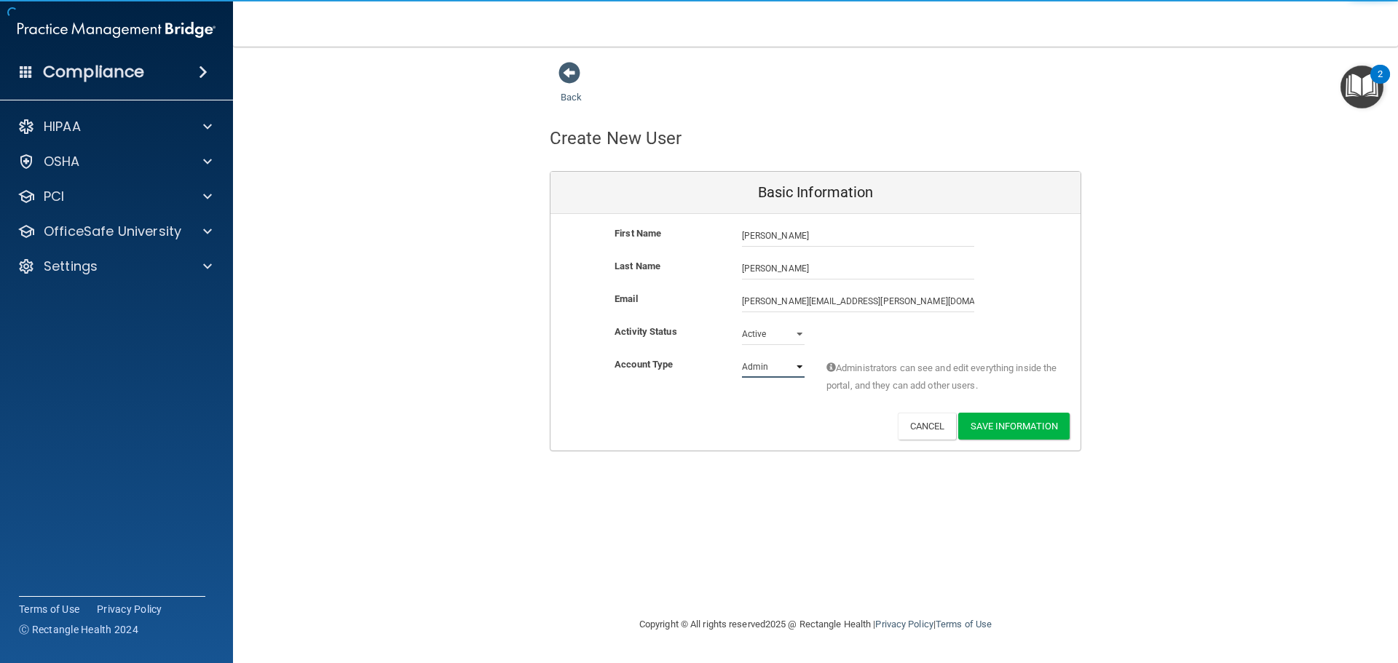
select select "practice_member"
click at [742, 356] on select "Admin Member" at bounding box center [773, 367] width 63 height 22
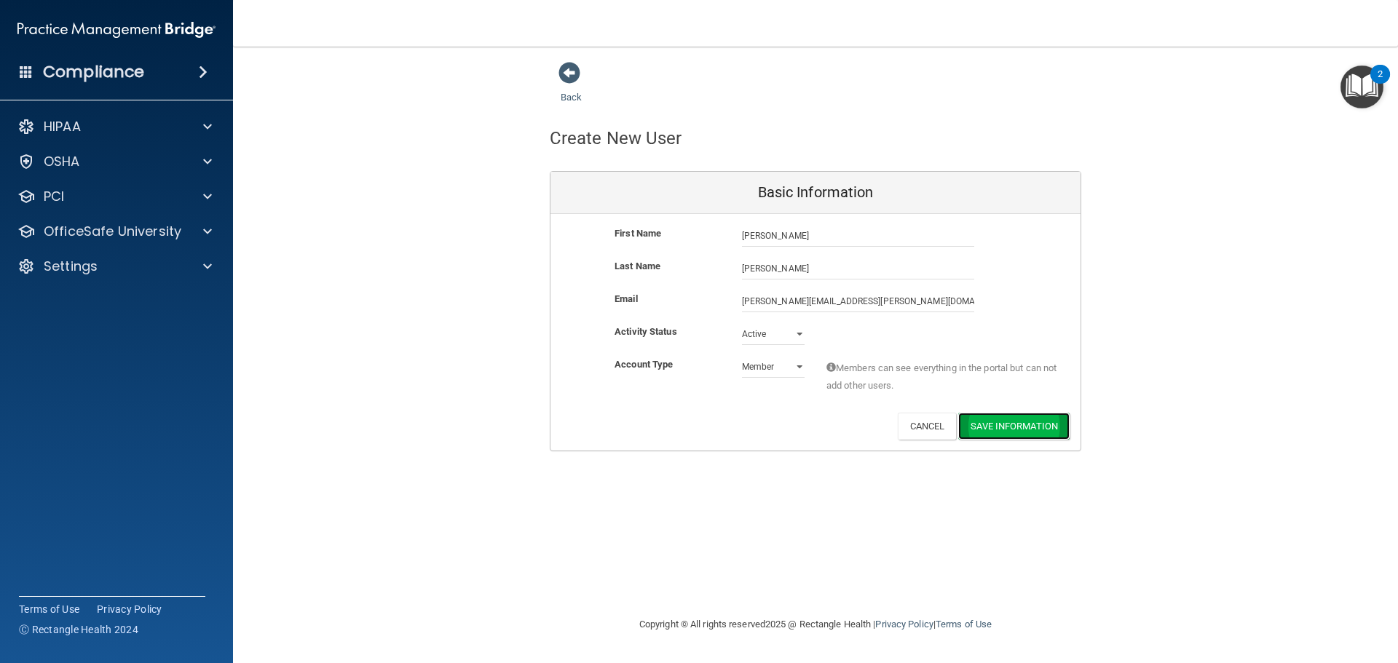
click at [851, 427] on button "Save Information" at bounding box center [1013, 426] width 111 height 27
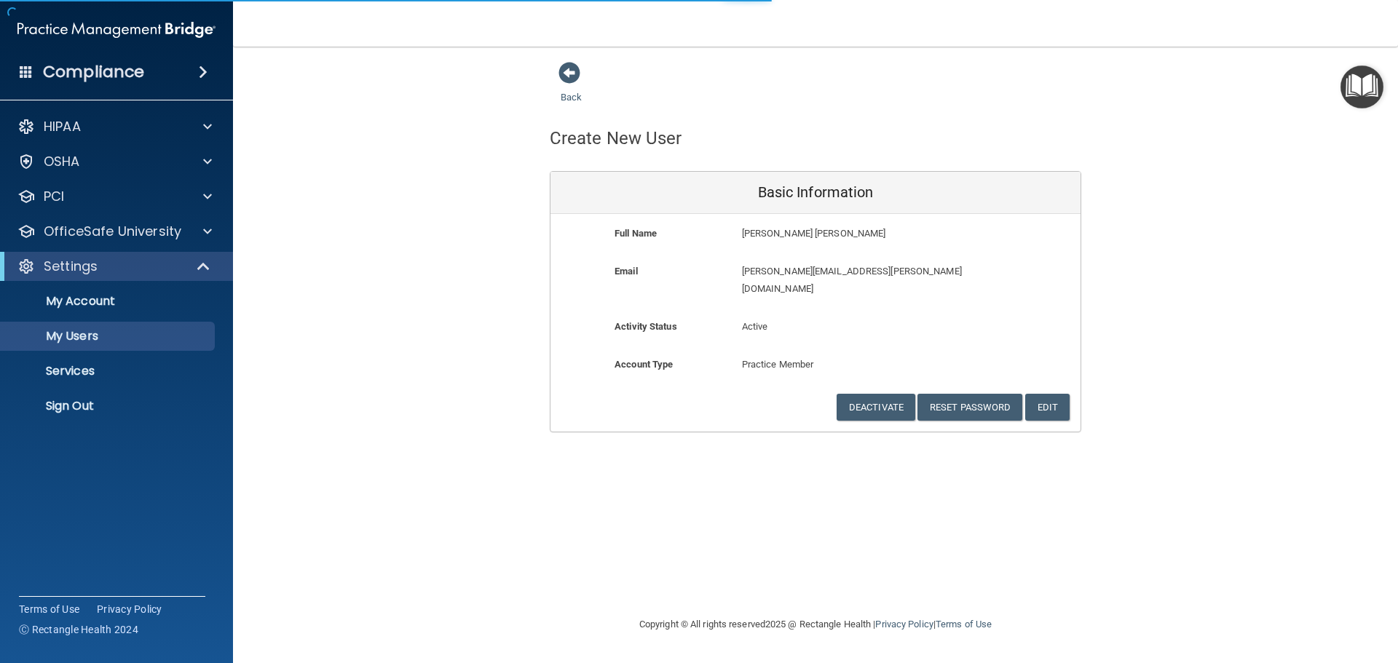
select select "20"
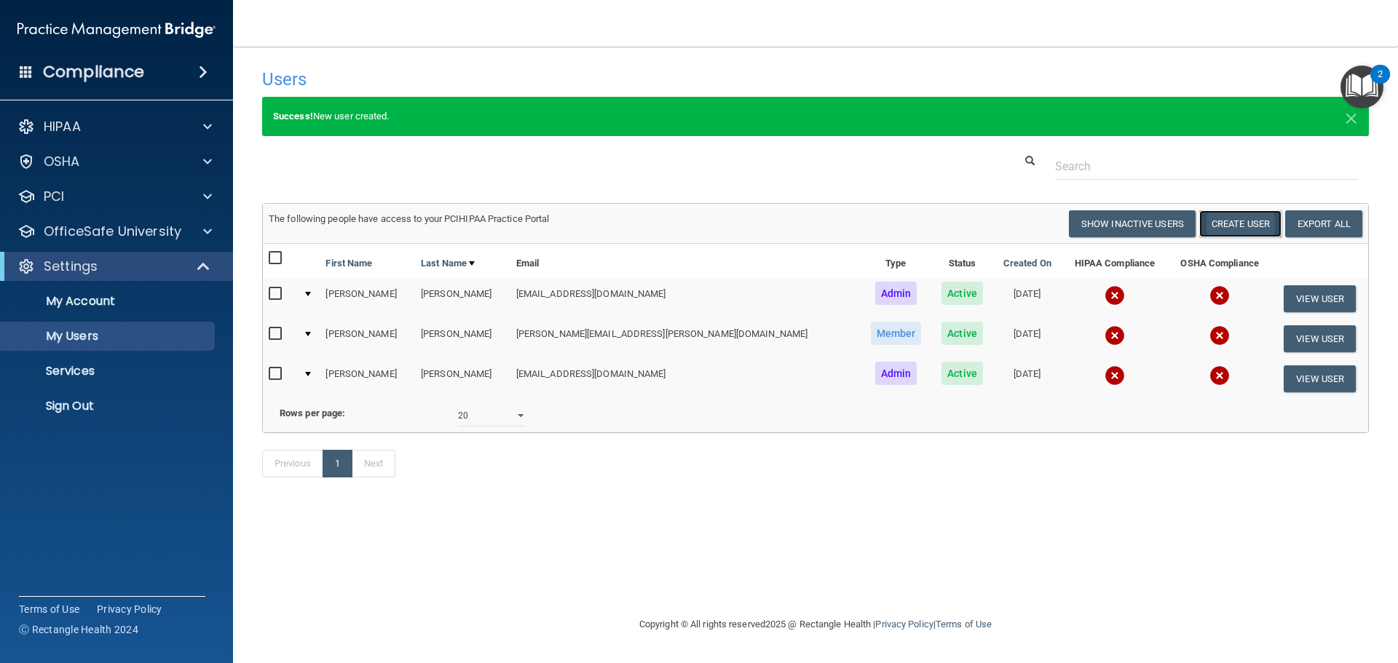
click at [851, 225] on button "Create User" at bounding box center [1240, 223] width 82 height 27
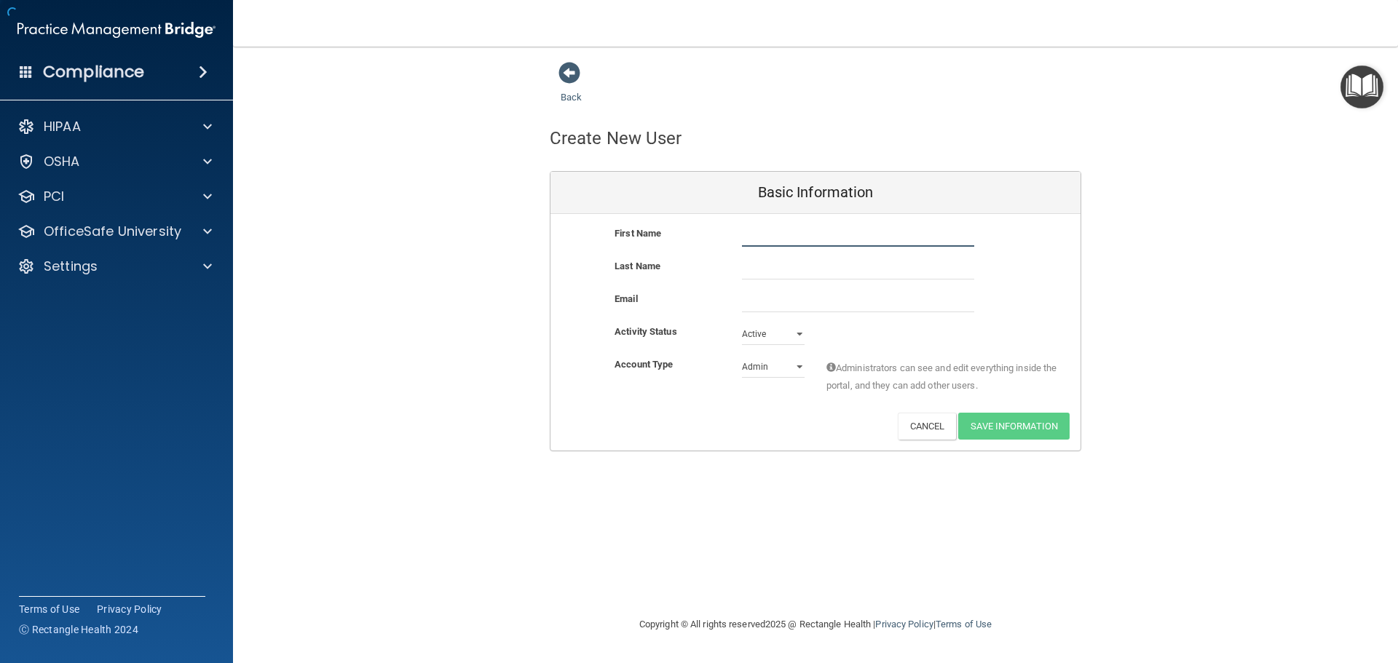
click at [828, 242] on input "text" at bounding box center [858, 236] width 232 height 22
type input "Funmi"
type input "Adeshina"
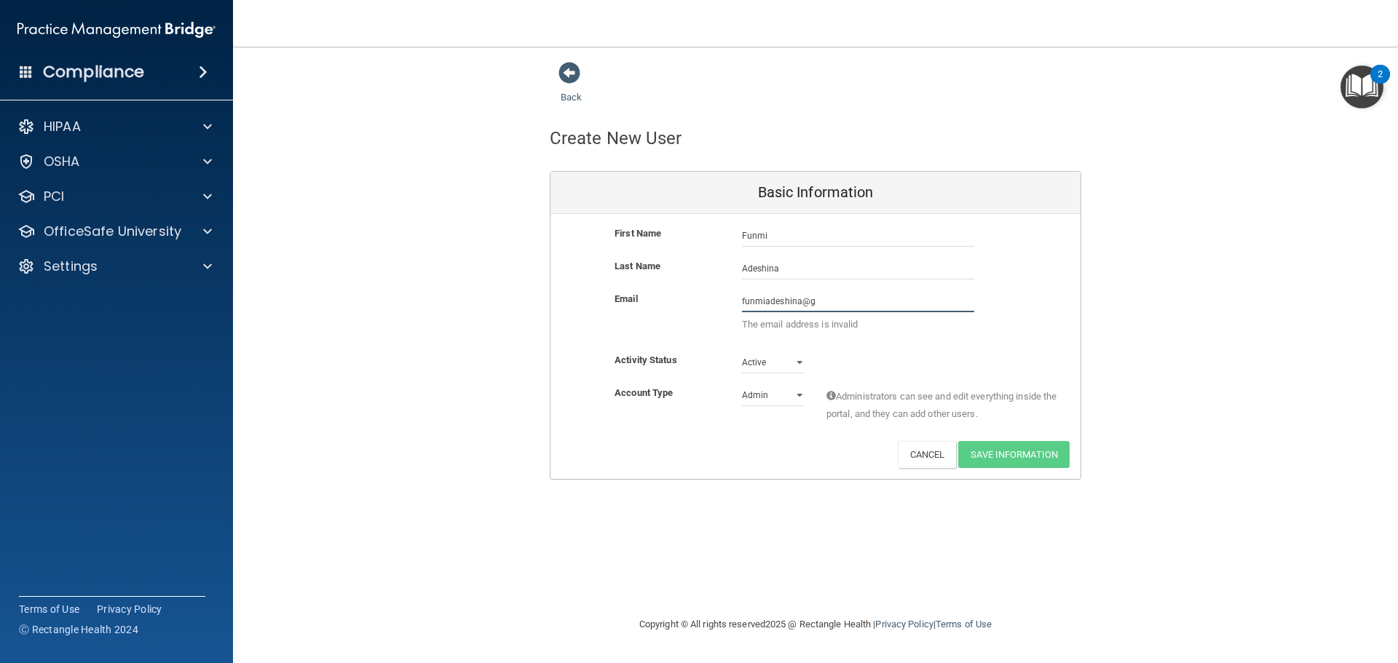
type input "funmiadeshina@gmail.com"
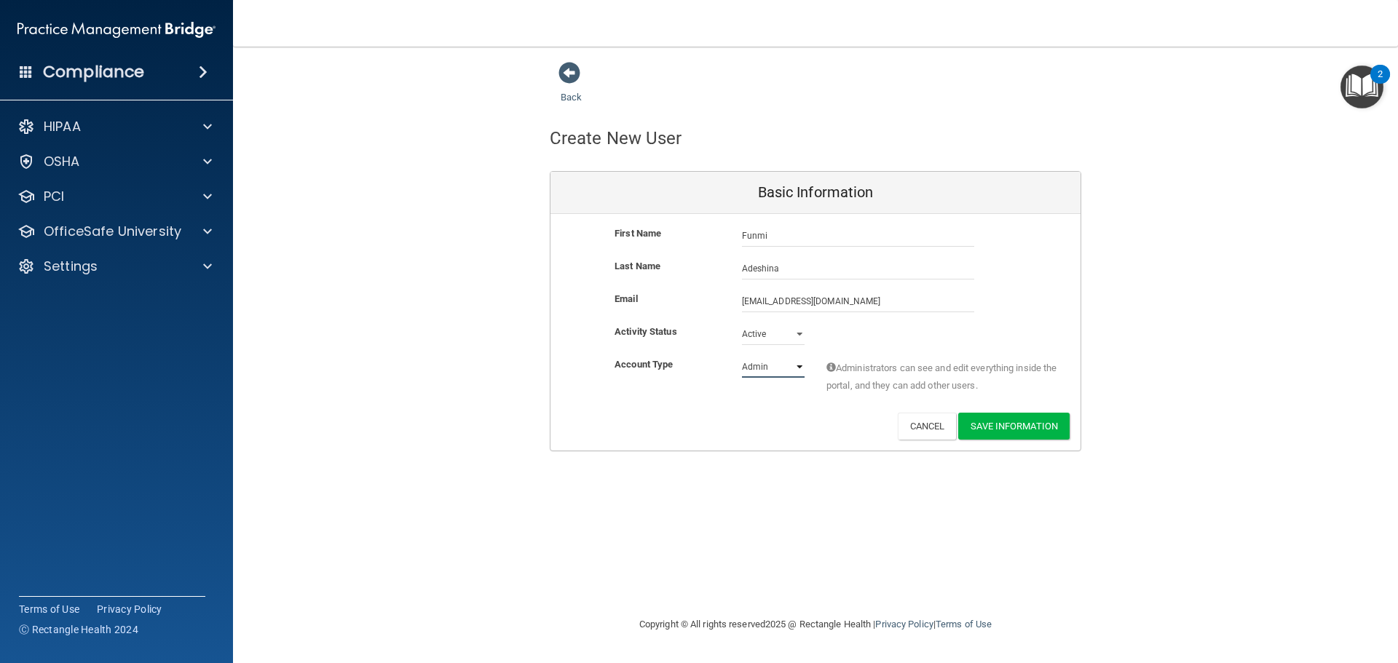
click at [777, 374] on select "Admin Member" at bounding box center [773, 367] width 63 height 22
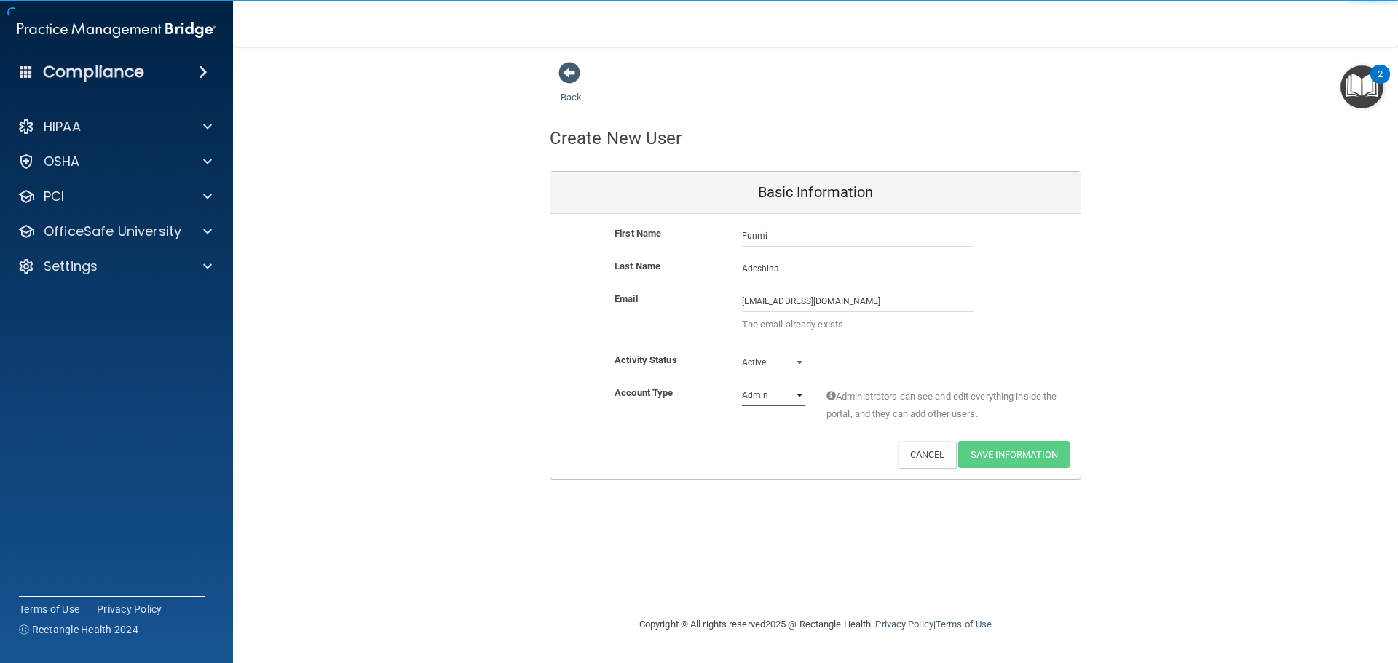
click at [762, 405] on select "Admin Member" at bounding box center [773, 395] width 63 height 22
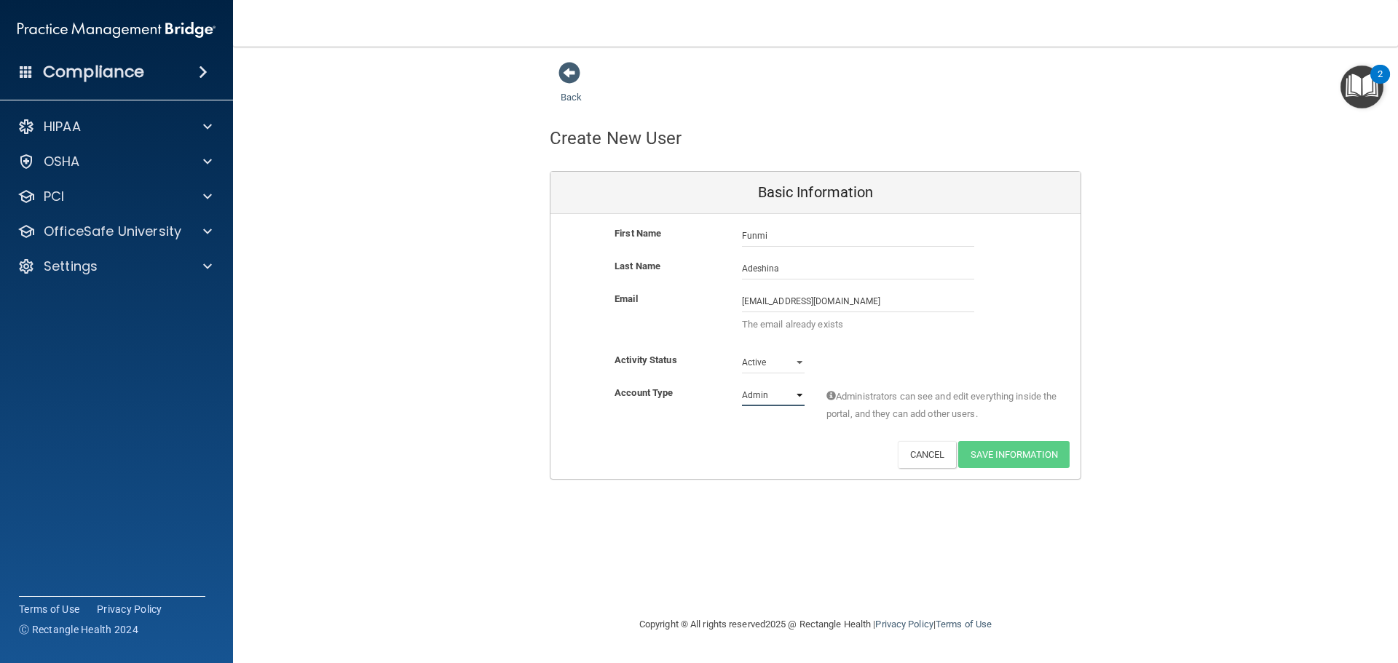
click at [776, 391] on select "Admin Member" at bounding box center [773, 395] width 63 height 22
select select "practice_member"
click at [742, 384] on select "Admin Member" at bounding box center [773, 395] width 63 height 22
click at [851, 408] on span "Members can see everything in the portal but can not add other users." at bounding box center [942, 405] width 232 height 35
drag, startPoint x: 579, startPoint y: 66, endPoint x: 587, endPoint y: 120, distance: 55.2
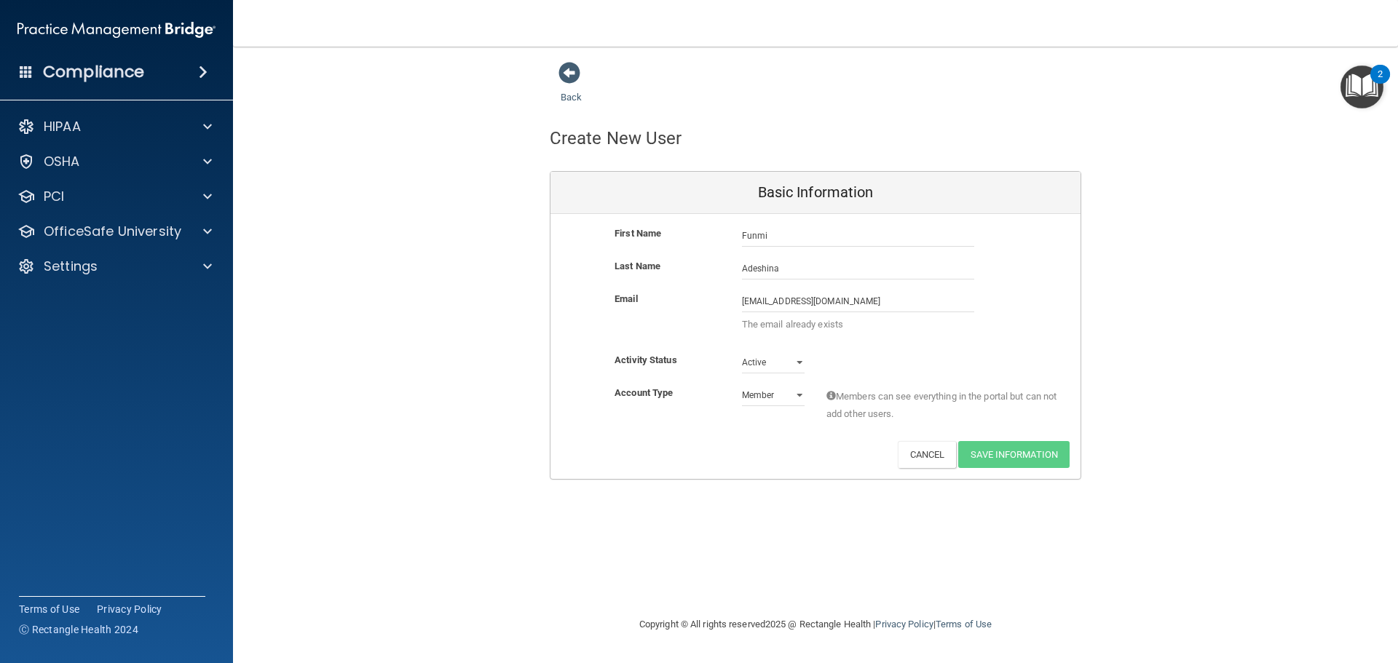
click at [579, 68] on span at bounding box center [569, 73] width 22 height 22
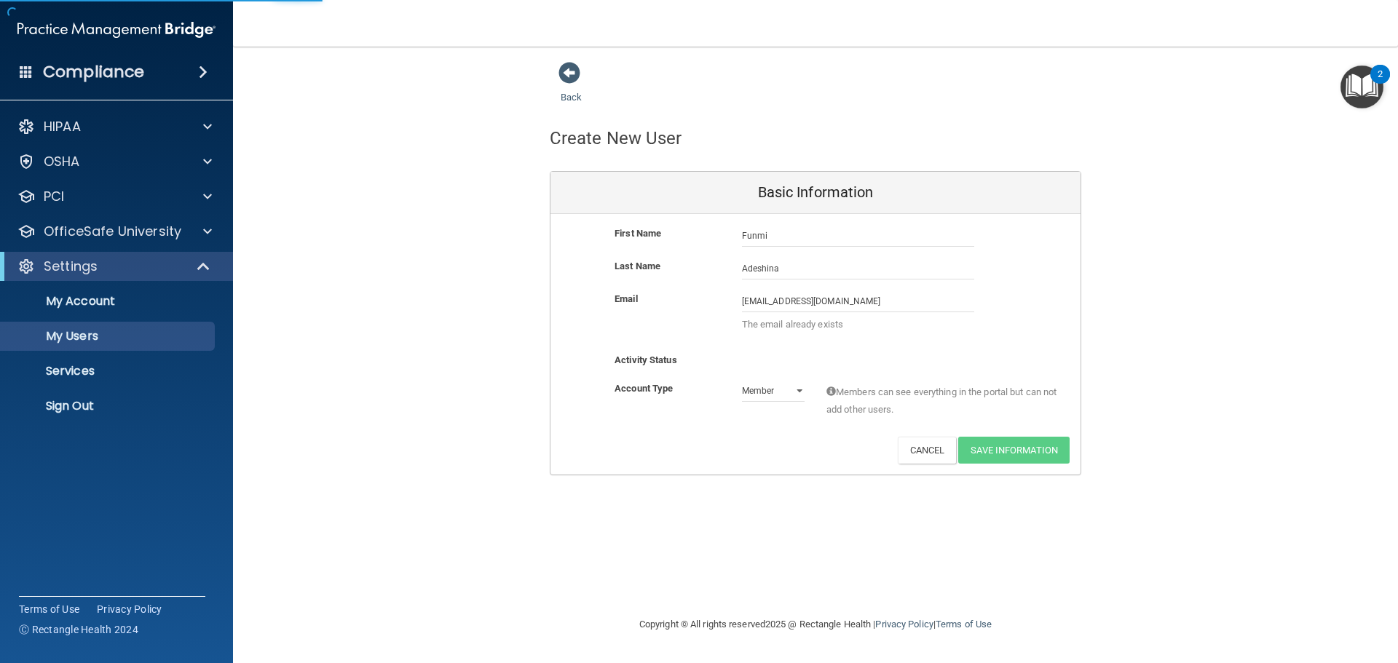
select select "20"
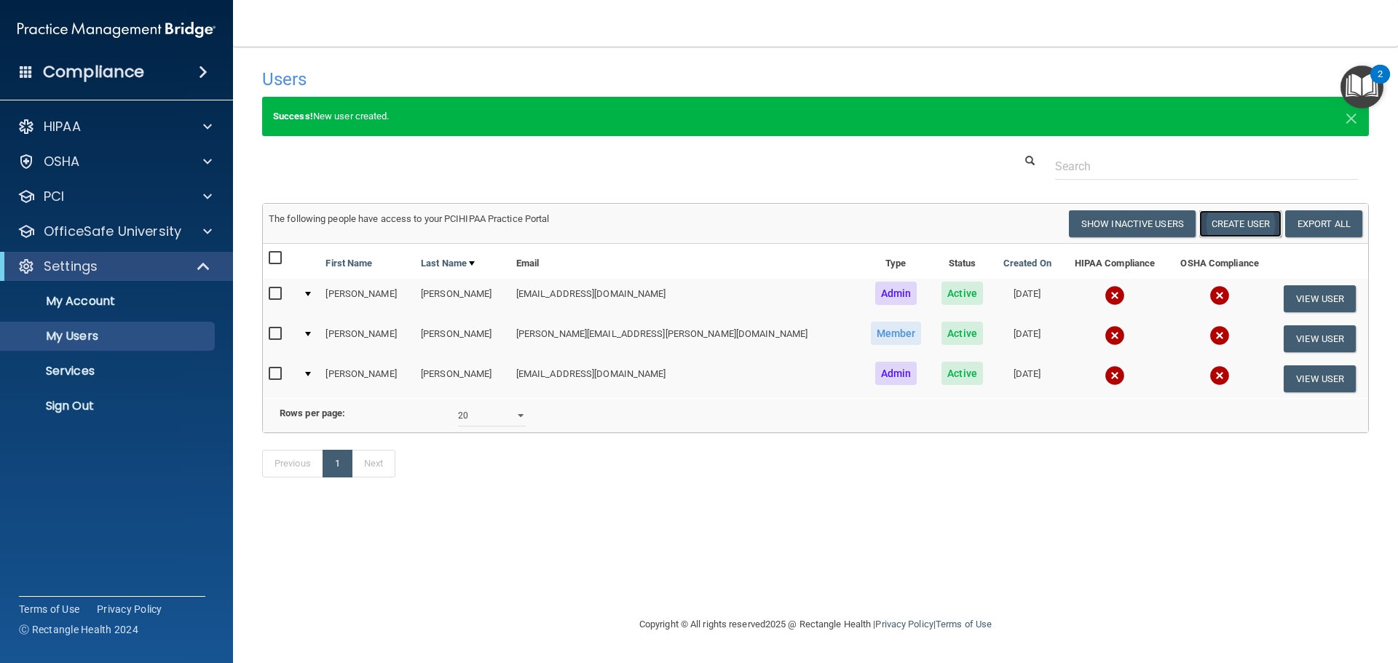
click at [851, 218] on button "Create User" at bounding box center [1240, 223] width 82 height 27
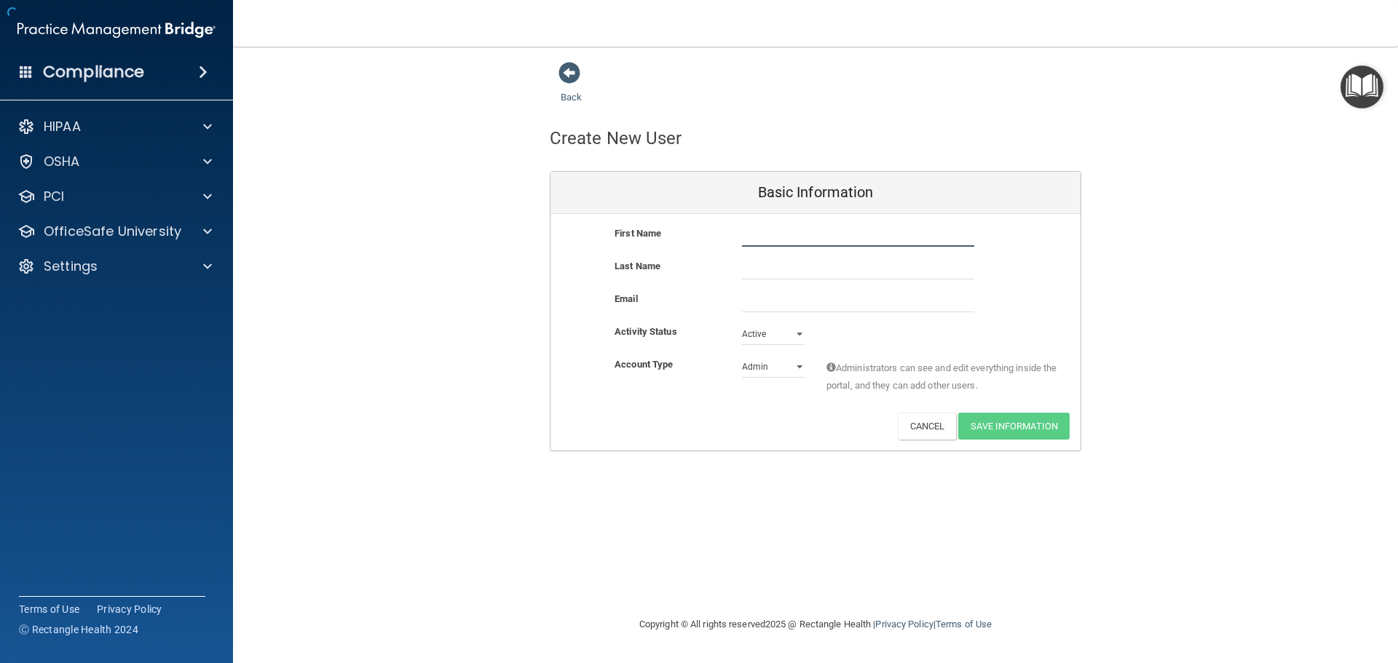
click at [838, 235] on input "text" at bounding box center [858, 236] width 232 height 22
type input "[PERSON_NAME]"
type input "Dang"
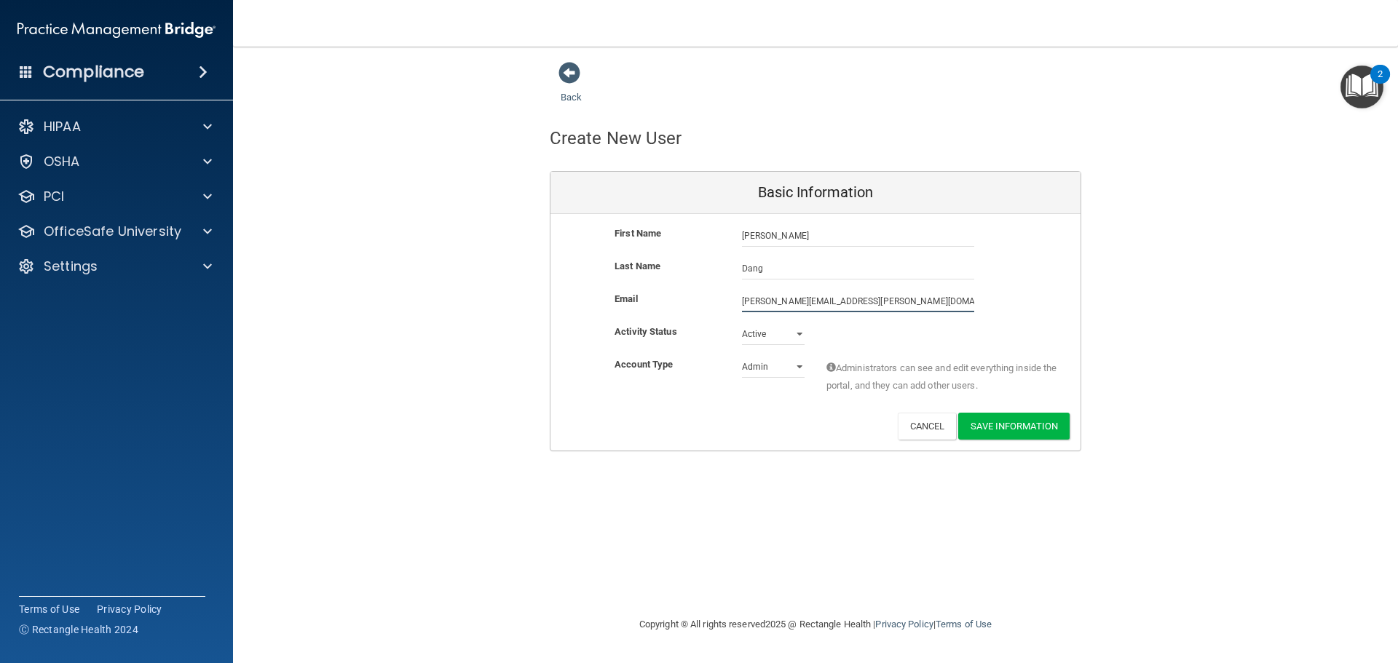
type input "[PERSON_NAME][EMAIL_ADDRESS][PERSON_NAME][DOMAIN_NAME]"
drag, startPoint x: 790, startPoint y: 363, endPoint x: 782, endPoint y: 371, distance: 10.8
click at [790, 363] on select "Admin Member" at bounding box center [773, 367] width 63 height 22
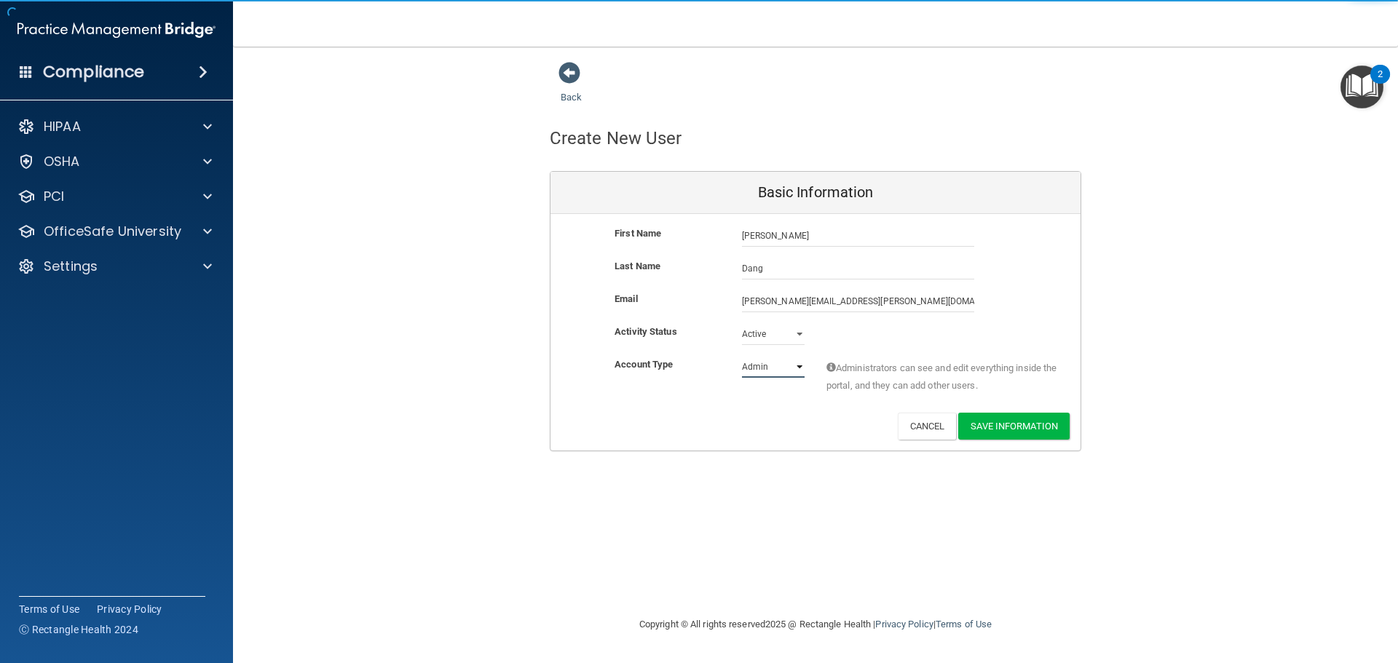
select select "practice_member"
click at [742, 356] on select "Admin Member" at bounding box center [773, 367] width 63 height 22
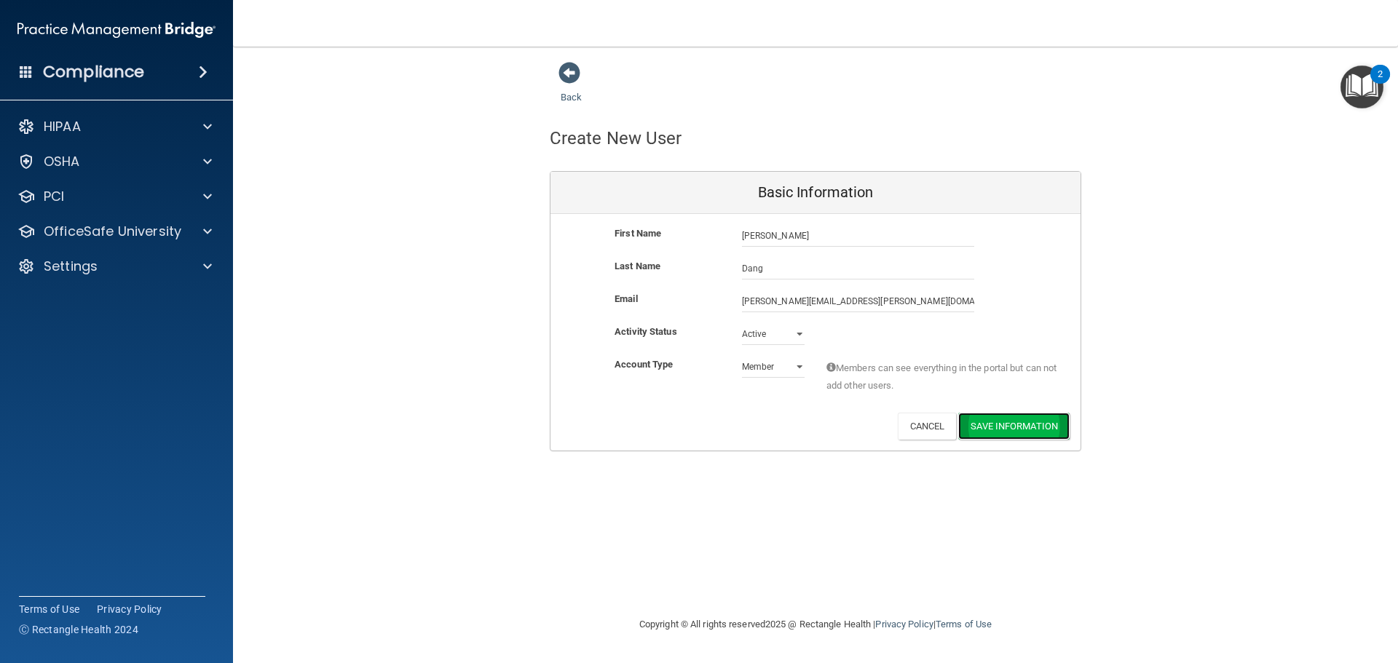
click at [851, 416] on button "Save Information" at bounding box center [1013, 426] width 111 height 27
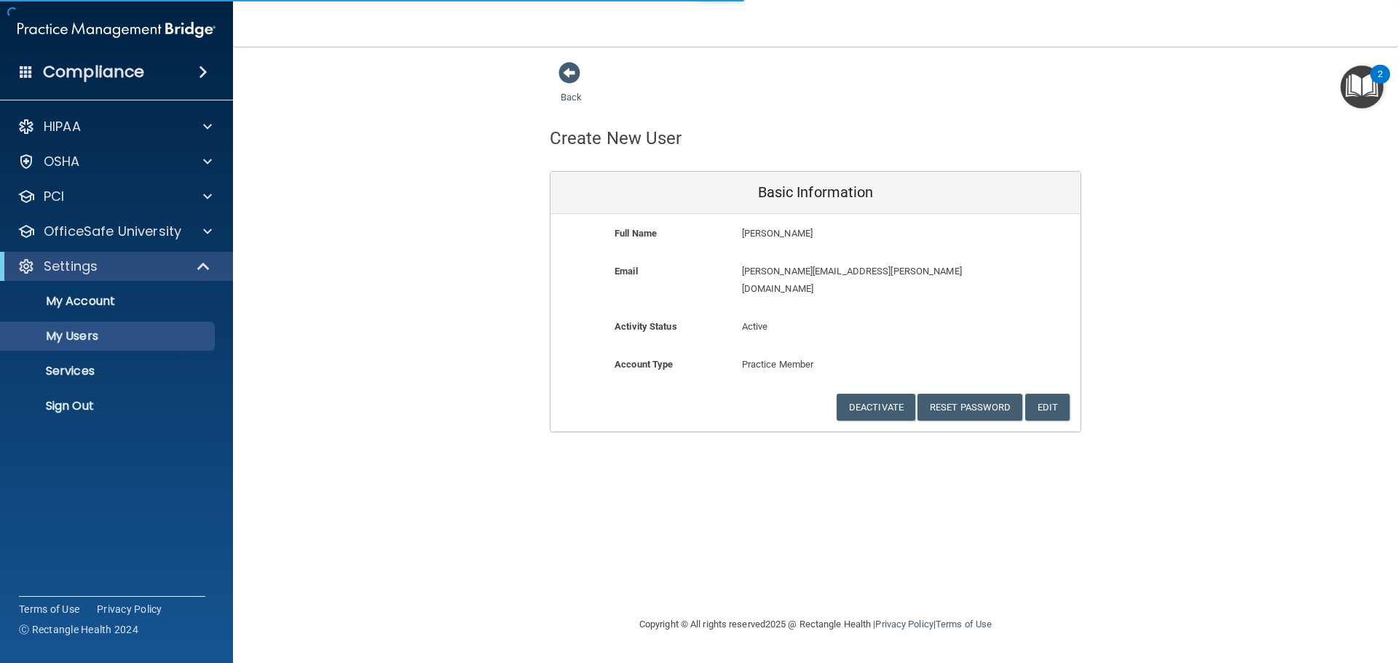
select select "20"
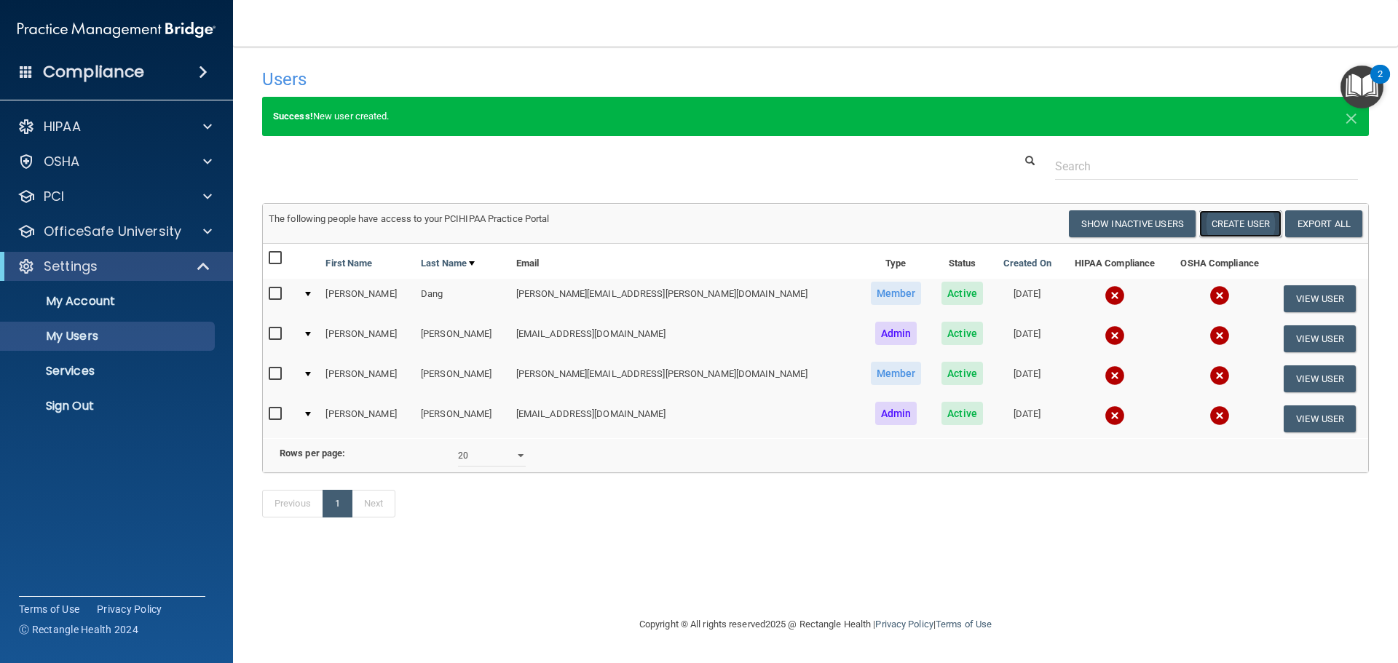
click at [851, 226] on button "Create User" at bounding box center [1240, 223] width 82 height 27
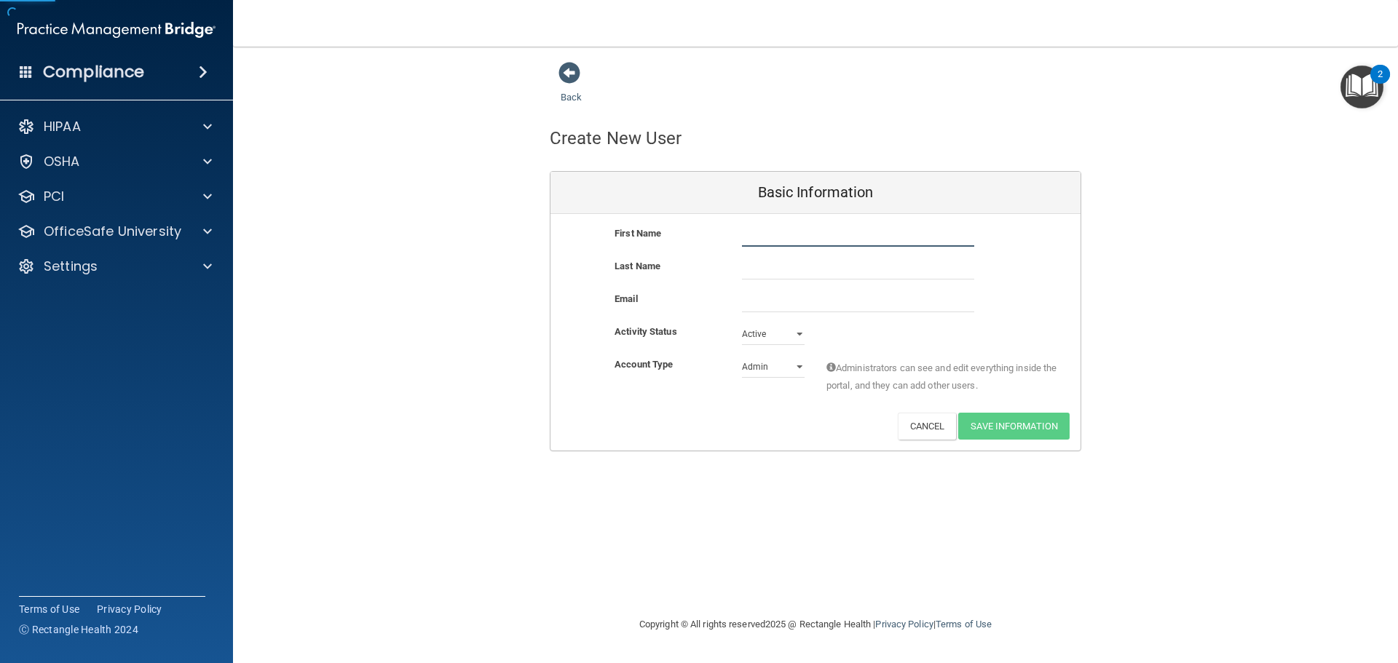
click at [808, 242] on input "text" at bounding box center [858, 236] width 232 height 22
type input "[PERSON_NAME]"
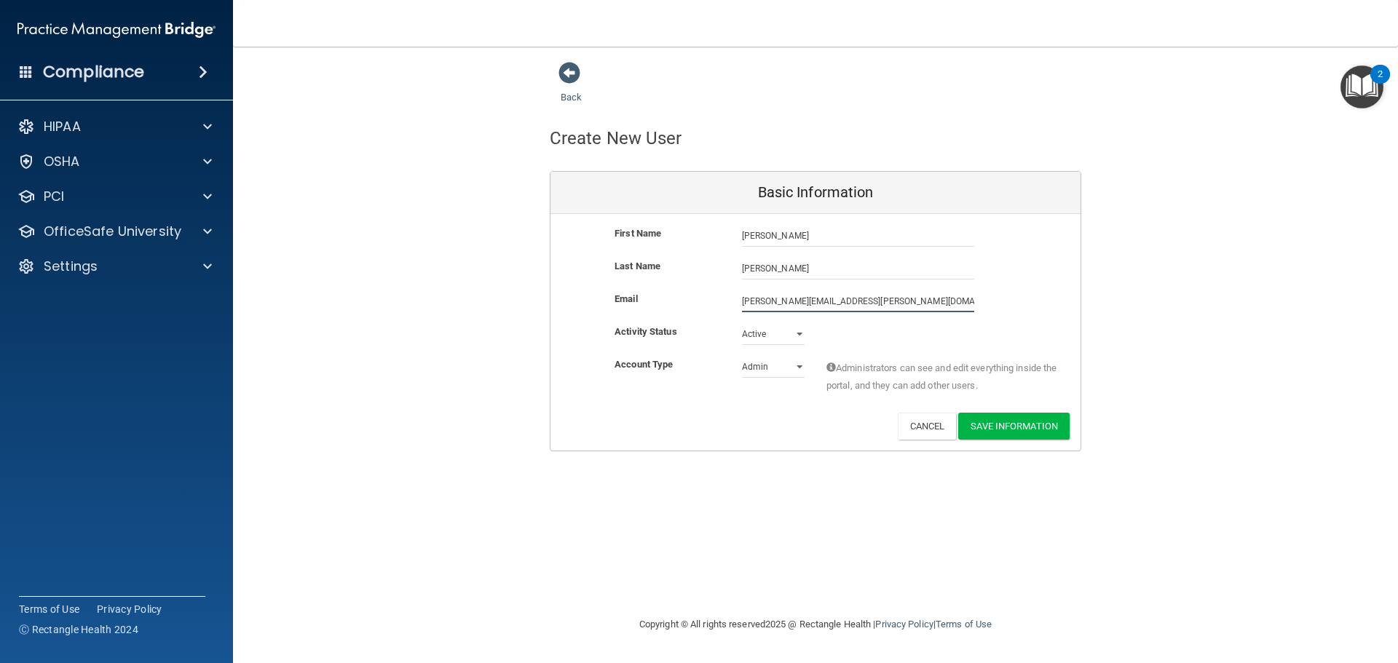
type input "[PERSON_NAME][EMAIL_ADDRESS][PERSON_NAME][DOMAIN_NAME]"
click at [777, 362] on select "Admin Member" at bounding box center [773, 370] width 63 height 22
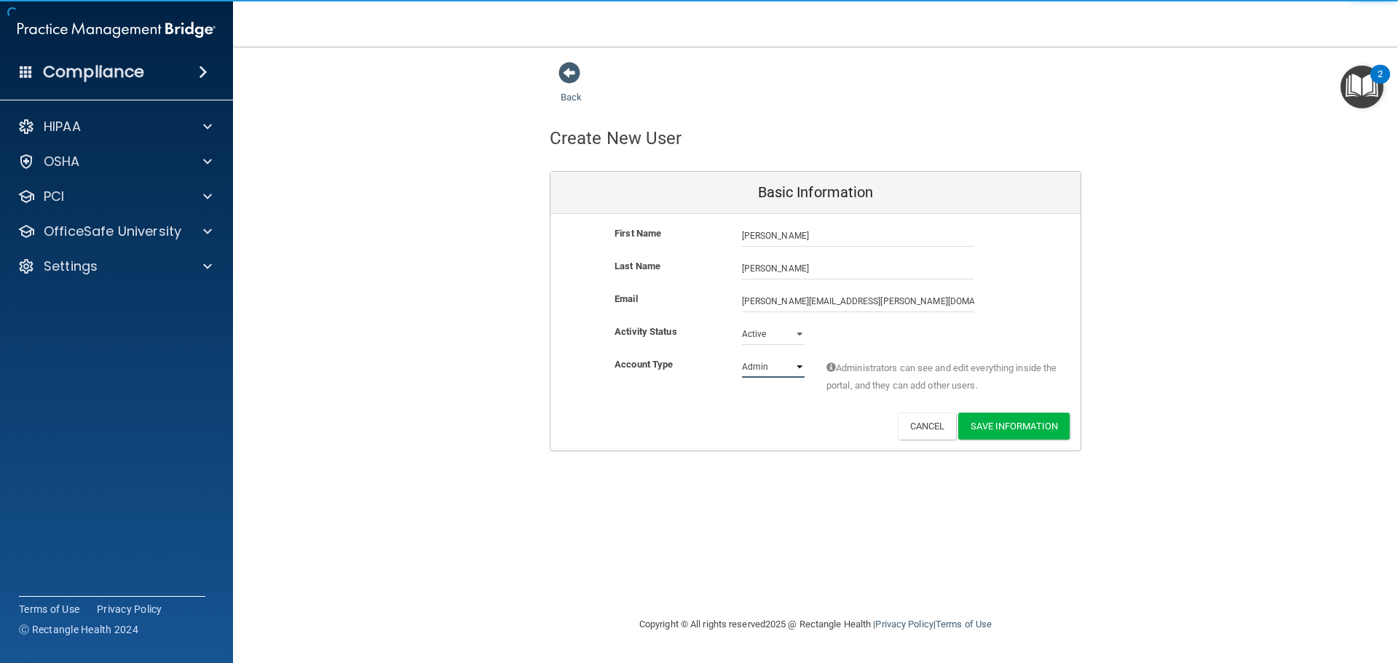
select select "practice_member"
click at [742, 356] on select "Admin Member" at bounding box center [773, 367] width 63 height 22
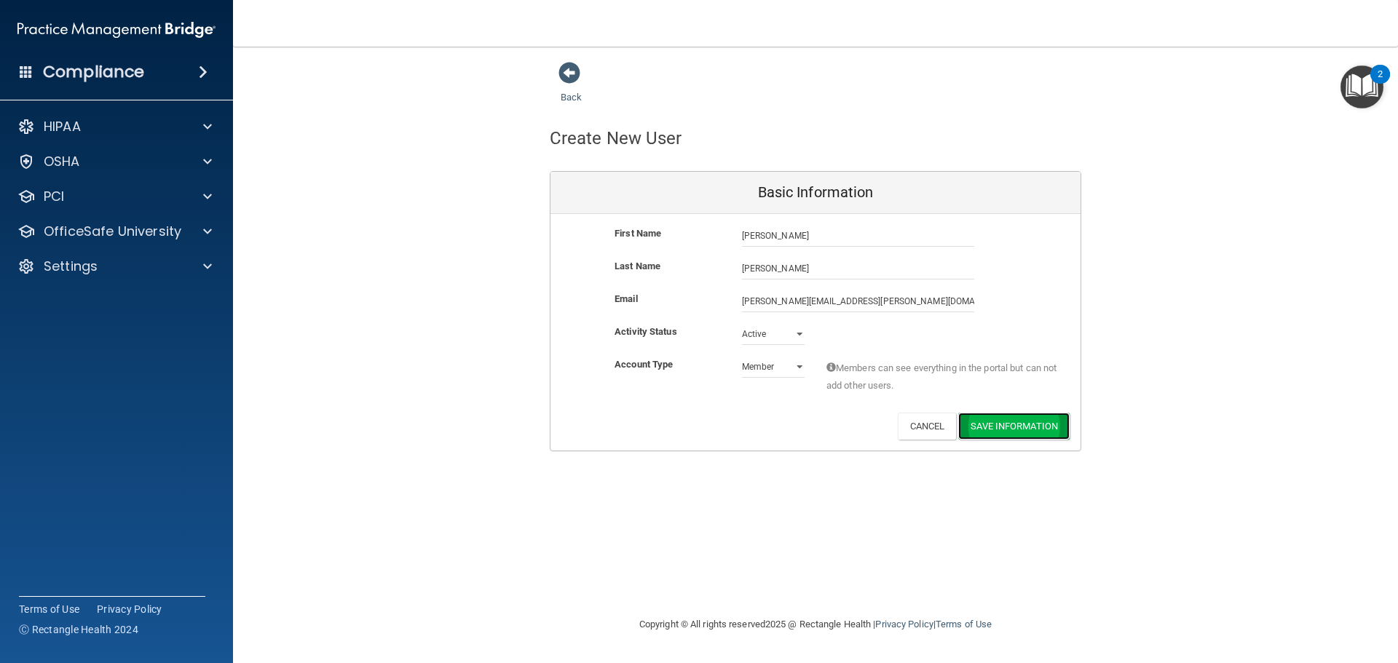
click at [851, 420] on button "Save Information" at bounding box center [1013, 426] width 111 height 27
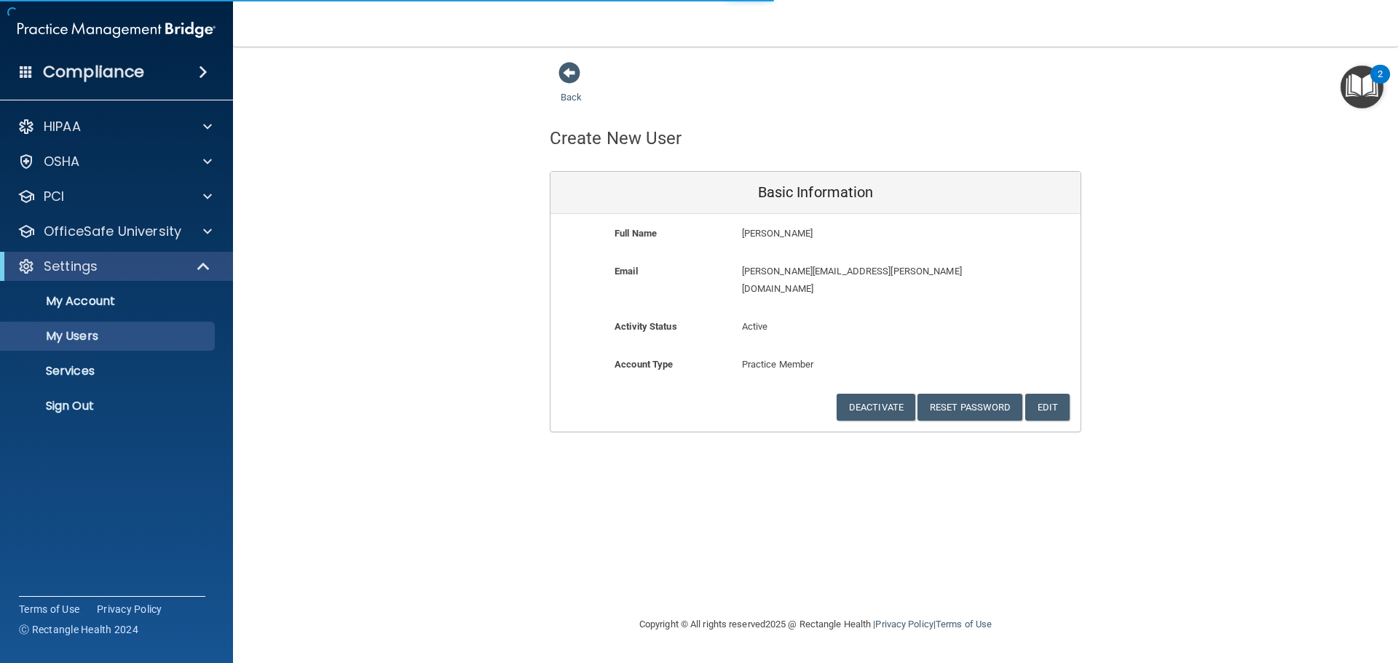
select select "20"
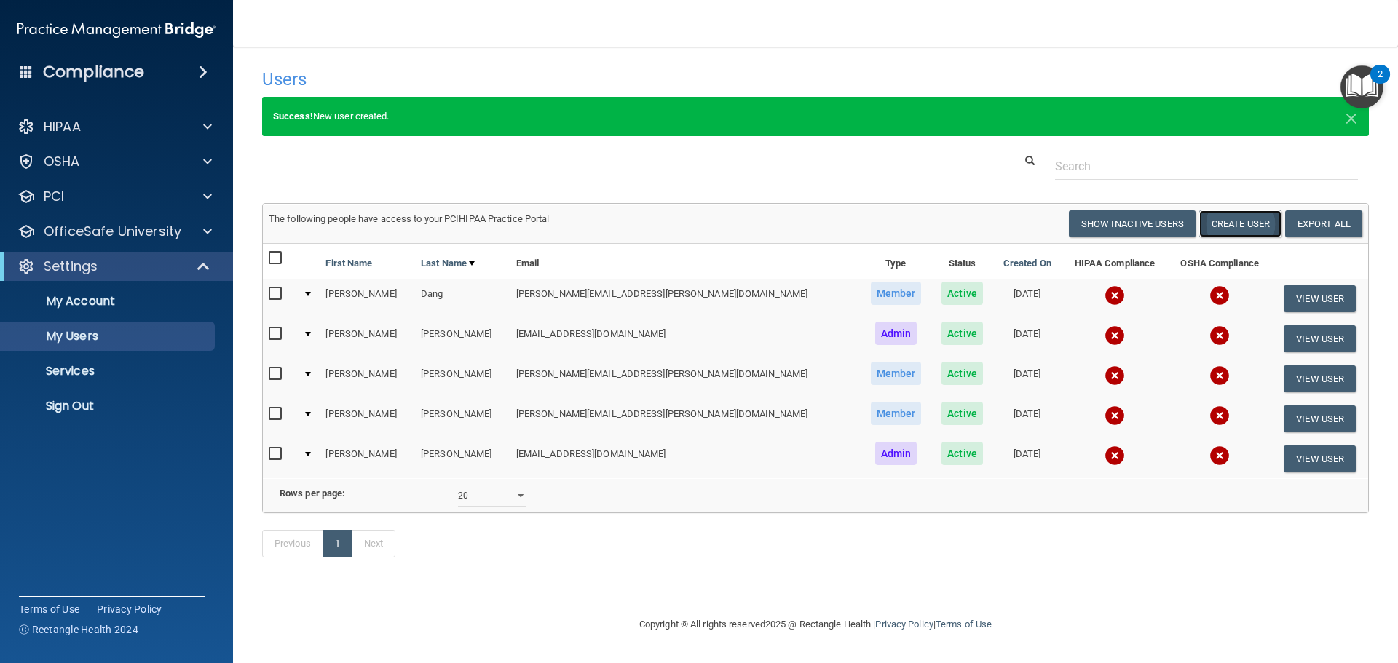
click at [851, 222] on button "Create User" at bounding box center [1240, 223] width 82 height 27
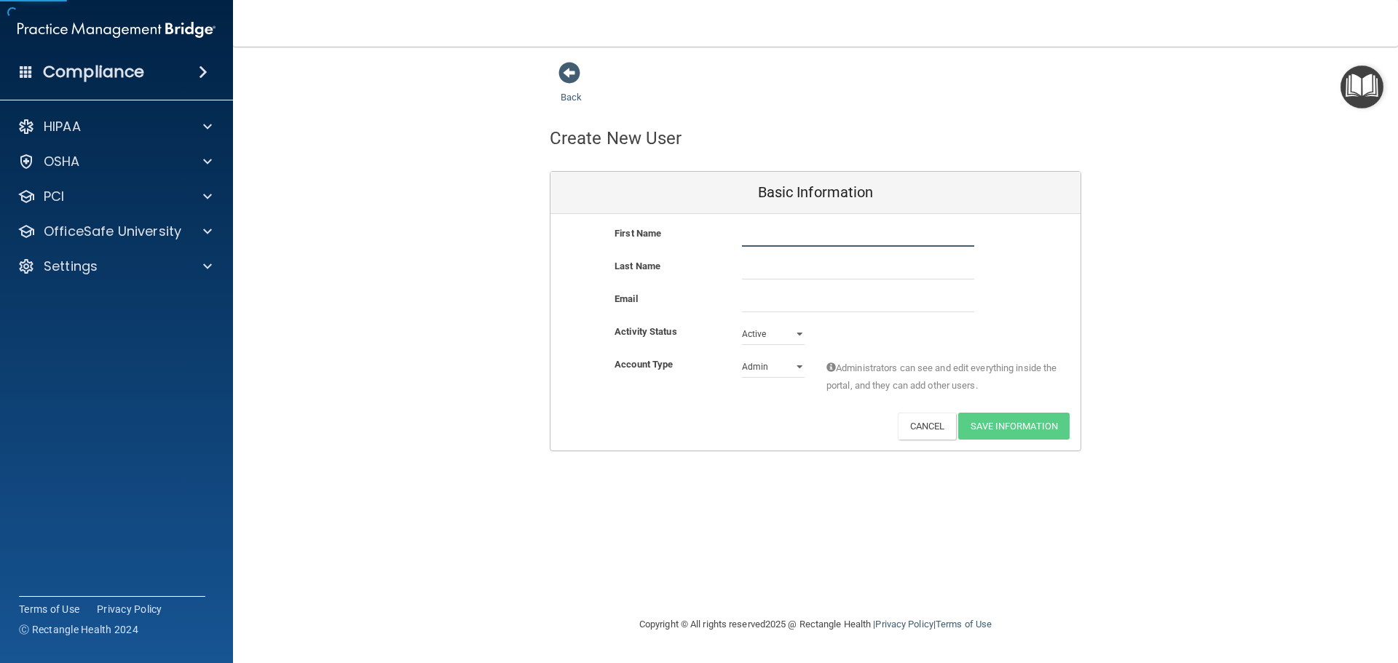
click at [851, 241] on input "text" at bounding box center [858, 236] width 232 height 22
type input "Ana"
type input "Garza"
click at [807, 297] on input "email" at bounding box center [858, 301] width 232 height 22
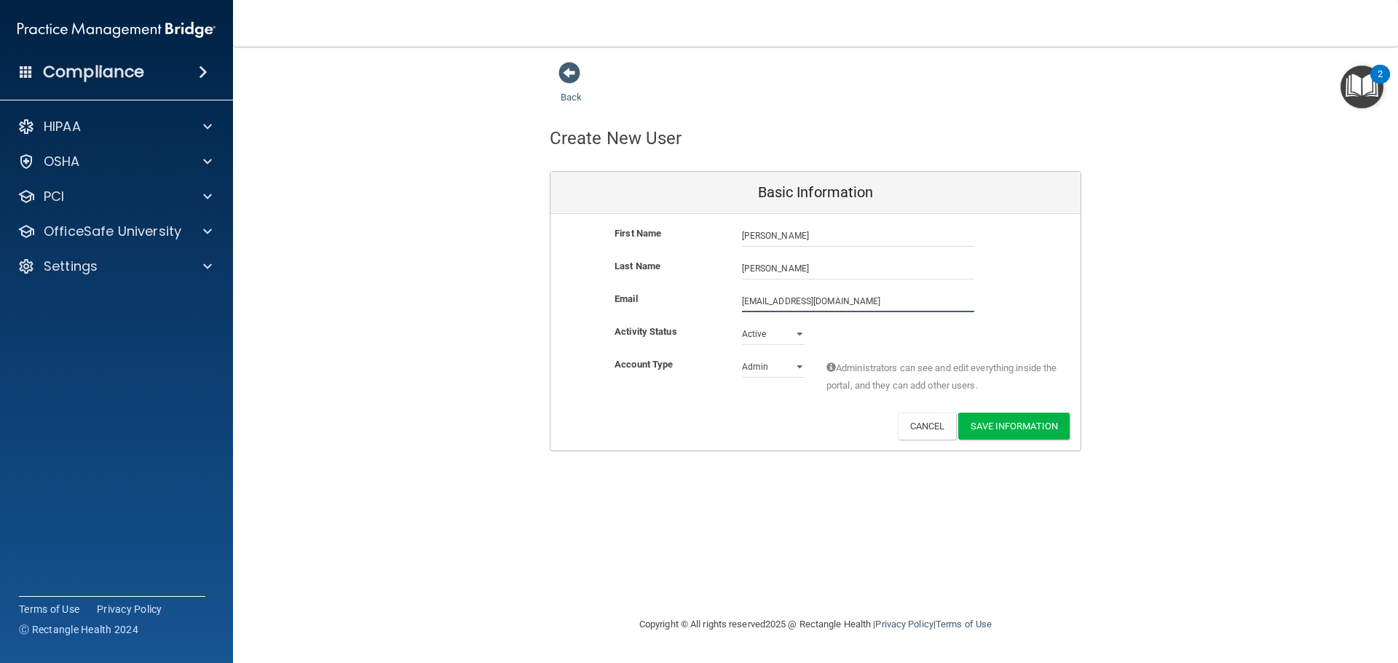
type input "ruby_garza@yahoo.com"
click at [799, 371] on select "Admin Member" at bounding box center [773, 367] width 63 height 22
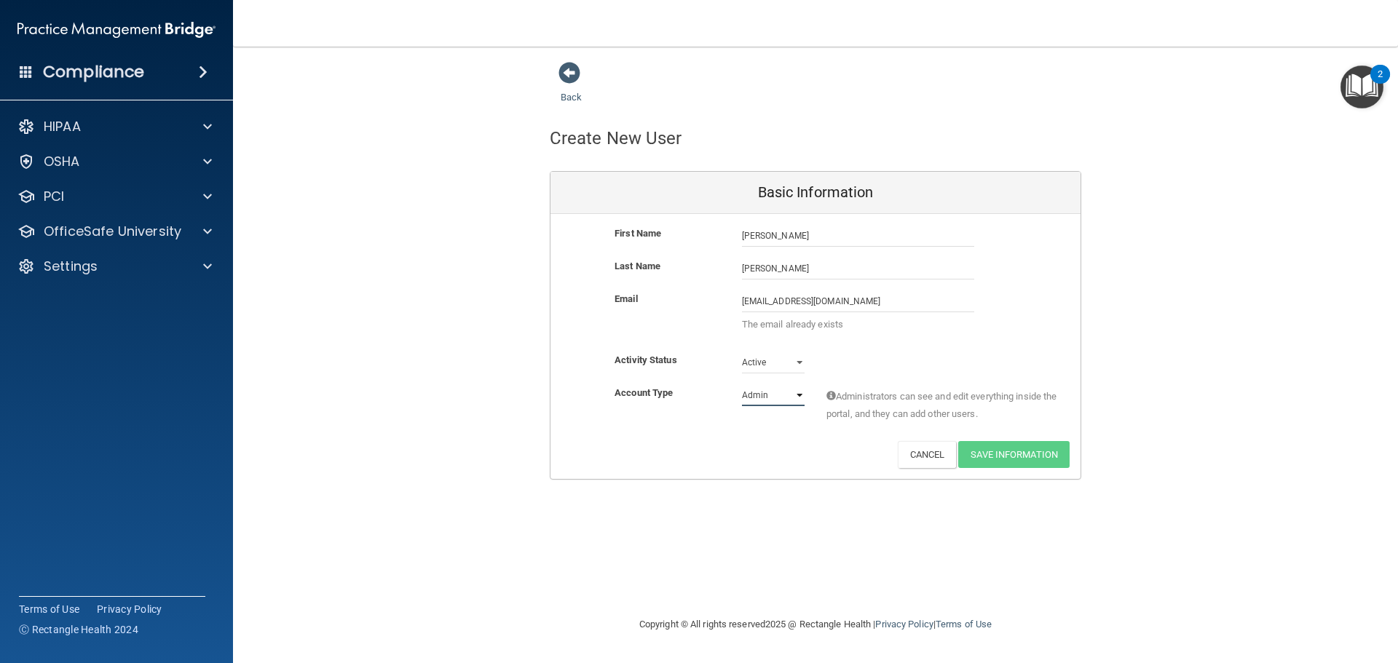
select select "practice_member"
click at [742, 384] on select "Admin Member" at bounding box center [773, 395] width 63 height 22
click at [851, 458] on button "Cancel" at bounding box center [927, 454] width 59 height 27
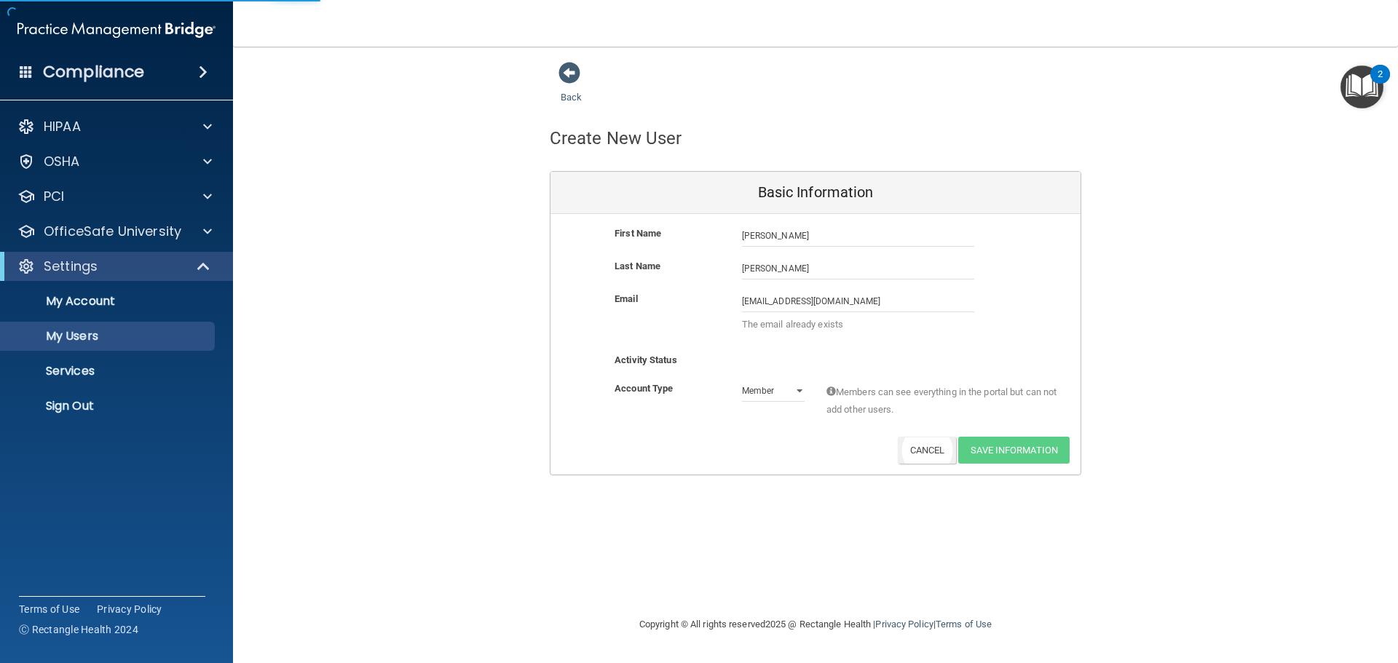
select select "20"
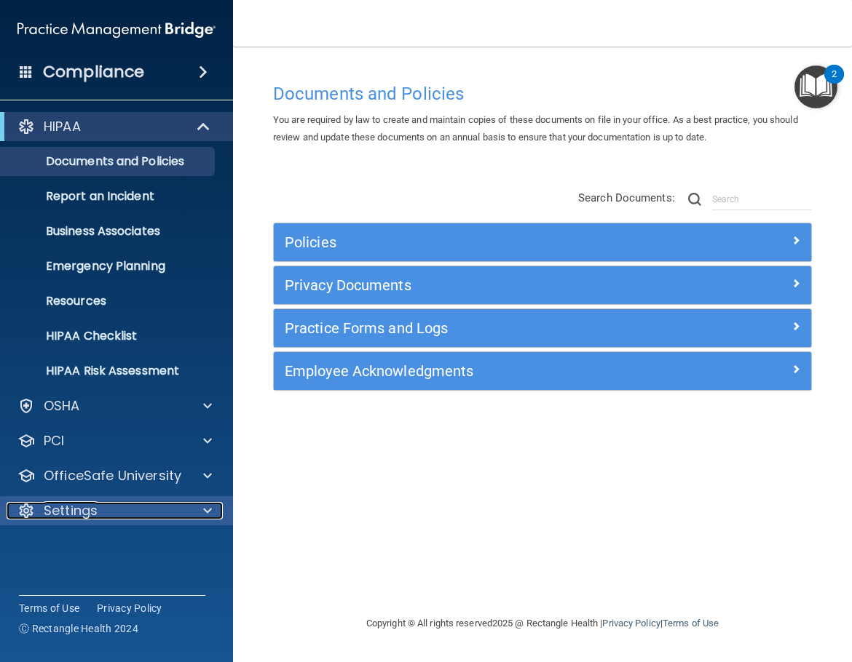
click at [118, 516] on div "Settings" at bounding box center [97, 510] width 181 height 17
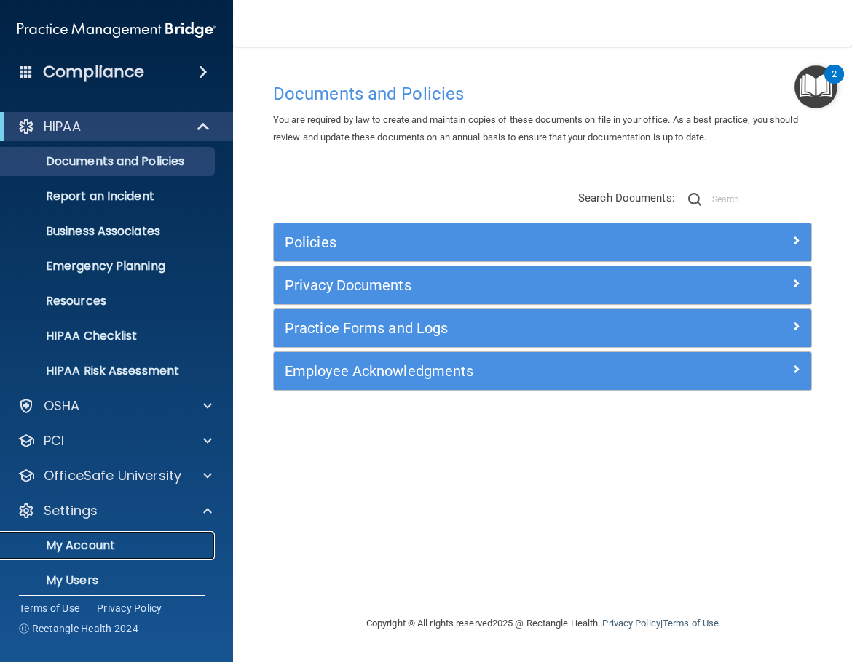
click at [98, 549] on p "My Account" at bounding box center [108, 546] width 199 height 15
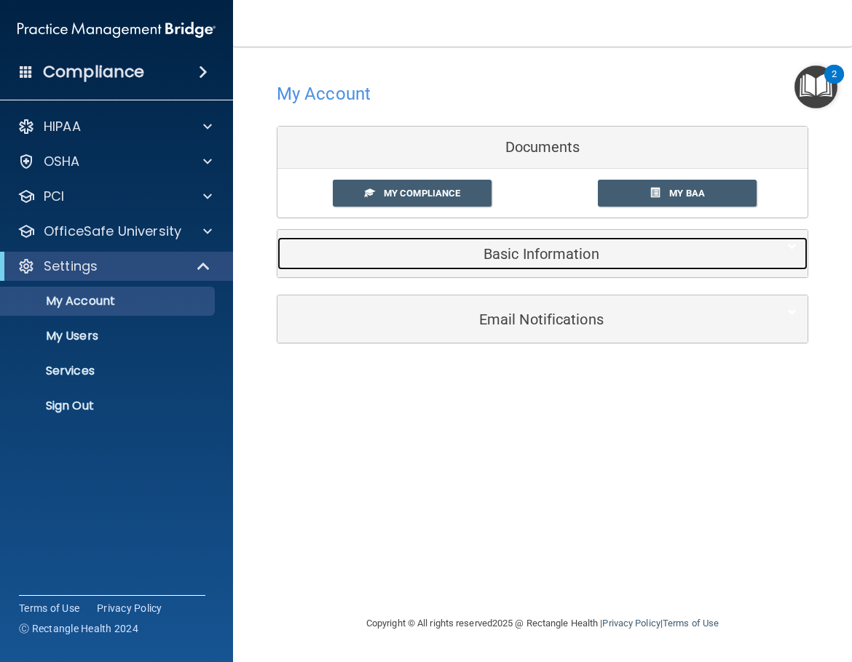
click at [557, 257] on h5 "Basic Information" at bounding box center [520, 254] width 464 height 16
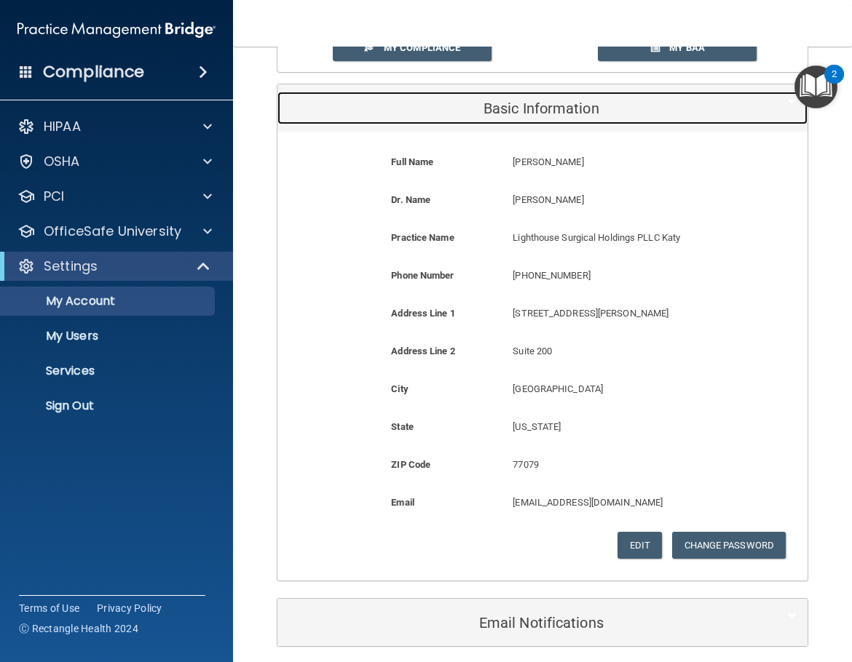
scroll to position [205, 0]
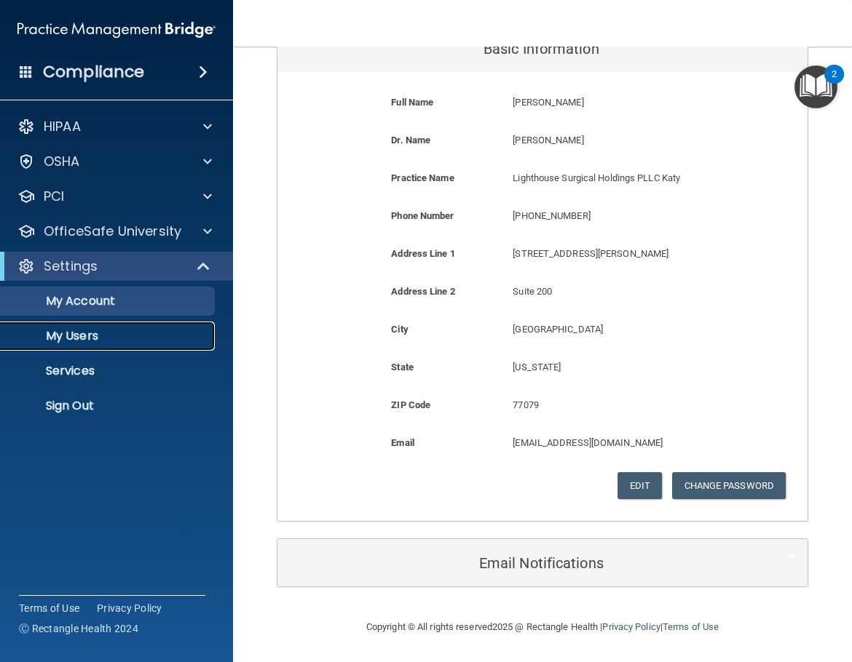
click at [108, 340] on p "My Users" at bounding box center [108, 336] width 199 height 15
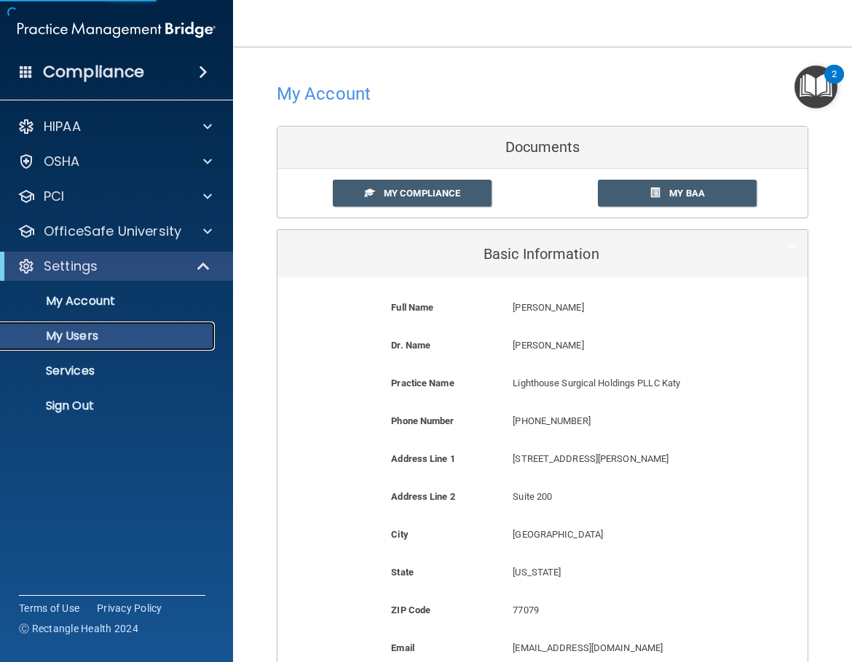
select select "20"
